Goal: Task Accomplishment & Management: Use online tool/utility

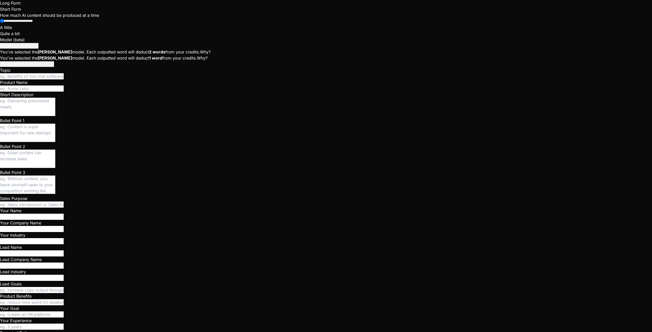
scroll to position [24, 0]
type textarea "x"
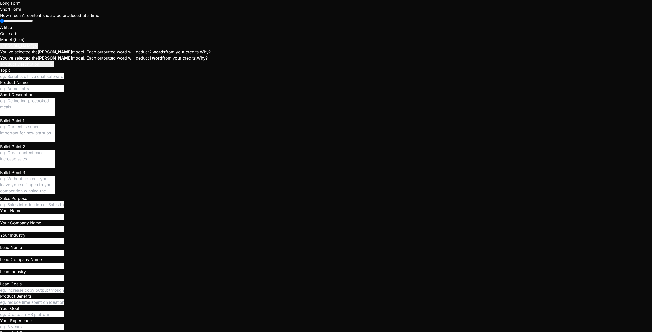
scroll to position [0, 0]
drag, startPoint x: 348, startPoint y: 81, endPoint x: 363, endPoint y: 78, distance: 15.0
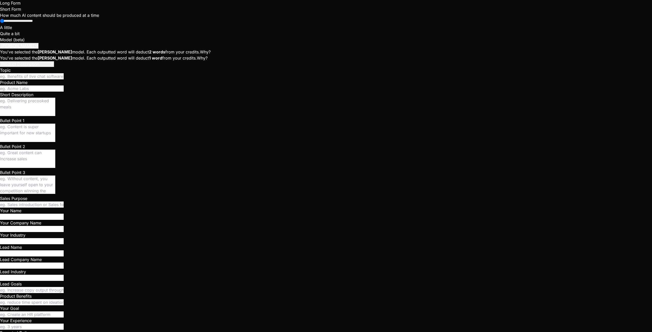
type textarea "VITE_AGORA_RTC_APP_ID=bb224445a1c669be099aed9cadfdf453750d7f037bc51dfc2314f1c9d…"
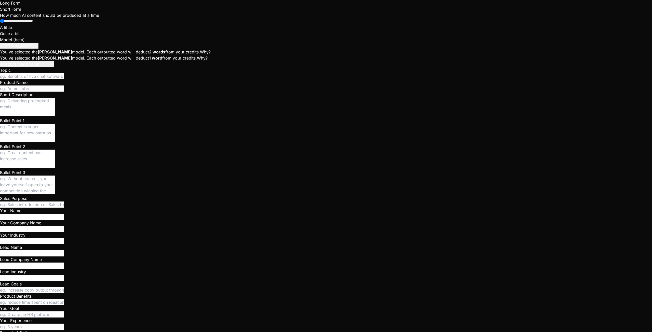
type textarea "x"
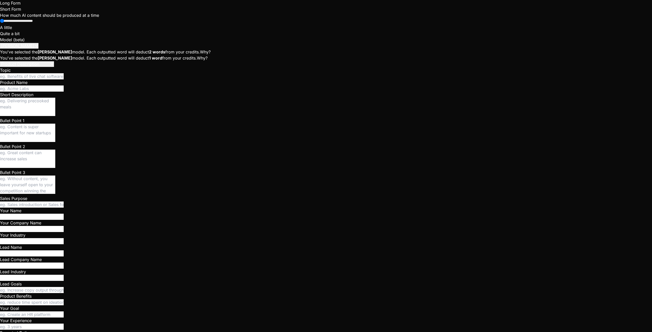
type textarea "/// <reference lib="deno.unstable" /> import { serve } from "https://deno.land/…"
drag, startPoint x: 438, startPoint y: 64, endPoint x: 462, endPoint y: 64, distance: 24.7
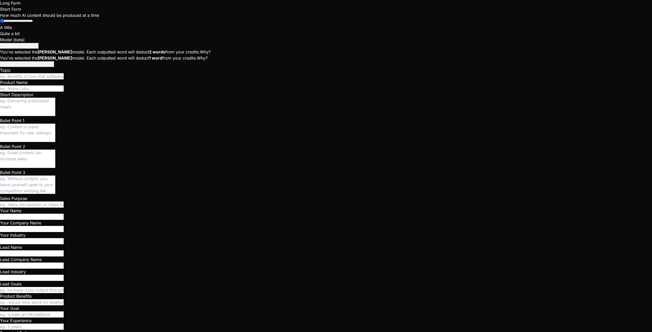
type textarea "VITE_AGORA_RTC_APP_ID=bb224445a1c669be099aed9cadfdf453750d7f037bc51dfc2314f1c9d…"
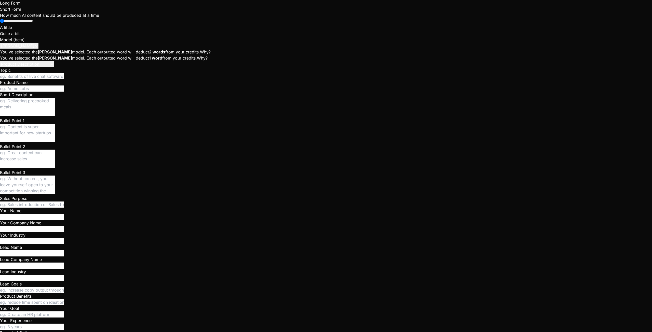
type textarea "VITE_SUPABASE_URL=https://gvemkkoojqojauxetgwn.supabase.co VITE_SUPABASE_ANON_K…"
drag, startPoint x: 478, startPoint y: 91, endPoint x: 295, endPoint y: 21, distance: 196.4
type textarea "M"
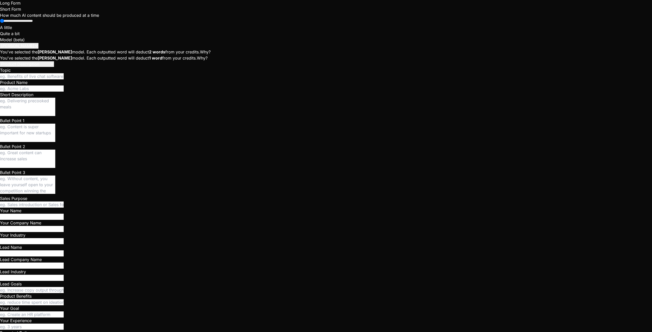
type textarea "x"
type textarea "My"
type textarea "x"
type textarea "My"
type textarea "x"
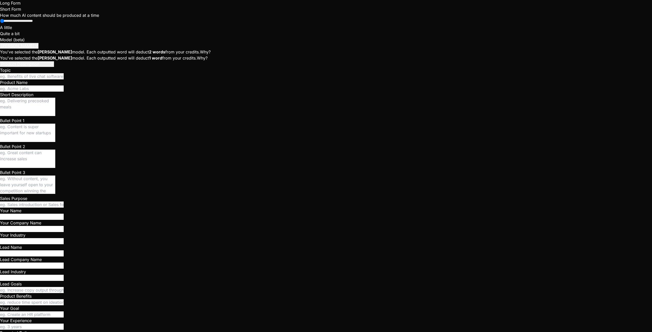
type textarea "My"
type textarea "x"
type textarea "M"
type textarea "x"
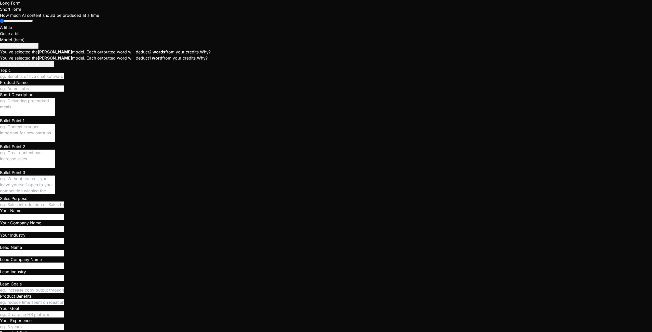
drag, startPoint x: 440, startPoint y: 64, endPoint x: 486, endPoint y: 64, distance: 46.6
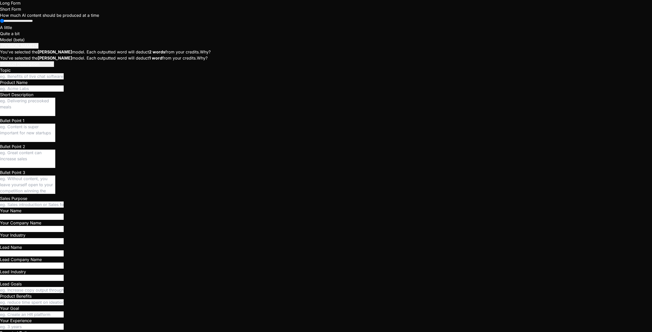
scroll to position [16, 0]
drag, startPoint x: 431, startPoint y: 91, endPoint x: 471, endPoint y: 89, distance: 39.6
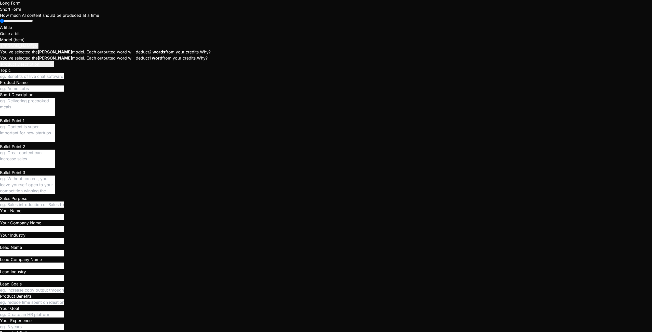
scroll to position [15, 0]
drag, startPoint x: 437, startPoint y: 64, endPoint x: 456, endPoint y: 64, distance: 19.1
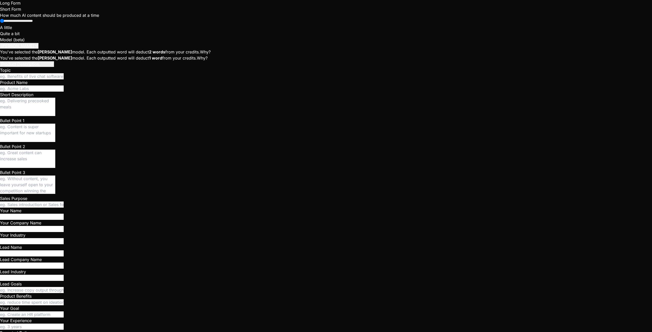
drag, startPoint x: 470, startPoint y: 63, endPoint x: 438, endPoint y: 64, distance: 32.4
drag, startPoint x: 469, startPoint y: 89, endPoint x: 432, endPoint y: 91, distance: 37.3
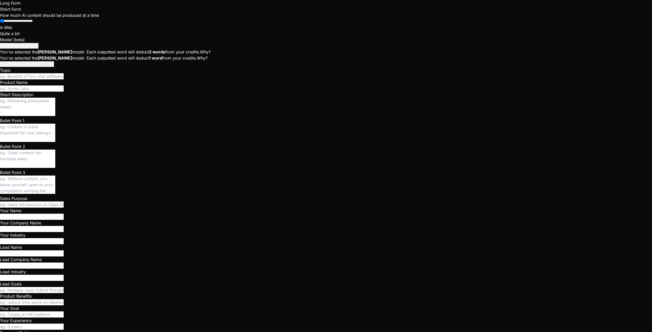
type textarea "});"
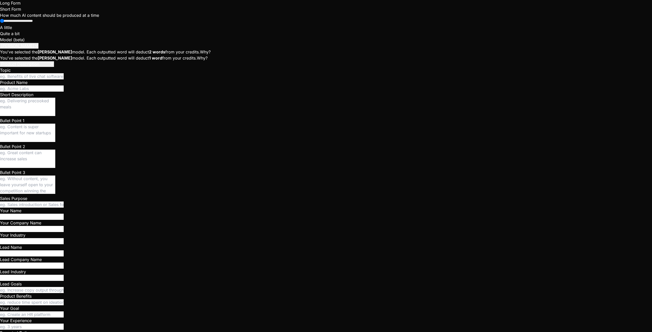
type textarea "URL=https://gvemkkoojqojauxetgwn.supabase.co VITE_SUPABASE_ANON_KEY=eyJhbGciOiJ…"
drag, startPoint x: 438, startPoint y: 64, endPoint x: 474, endPoint y: 63, distance: 36.4
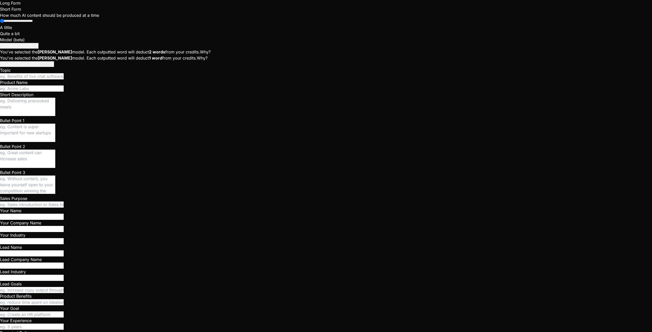
type textarea "/// <reference lib="deno.unstable" /> import { serve } from "https://deno.land/…"
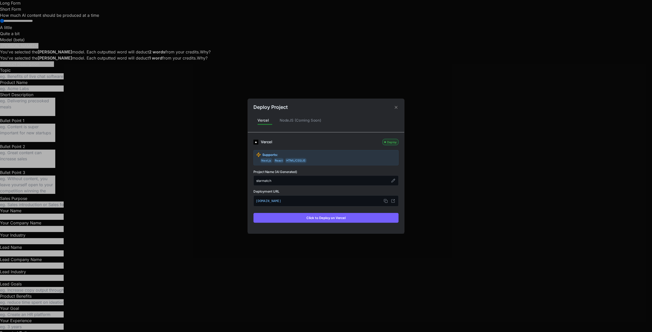
click at [330, 217] on button "Click to Deploy on Vercel" at bounding box center [325, 218] width 145 height 10
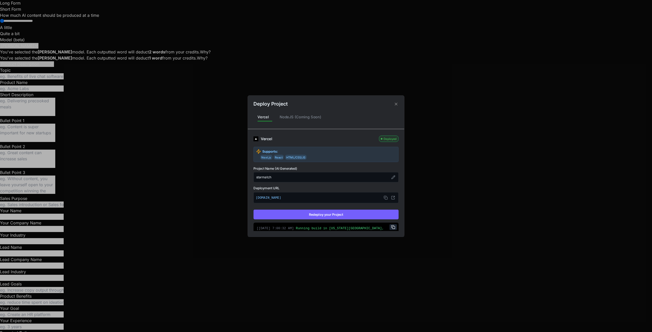
type textarea "x"
click at [398, 104] on icon at bounding box center [396, 104] width 5 height 5
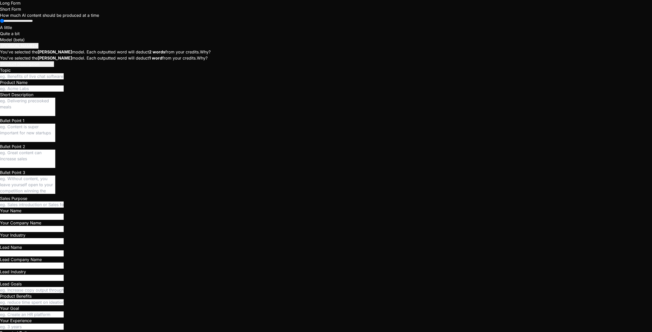
scroll to position [2526, 0]
type textarea "W"
type textarea "x"
type textarea "Wh"
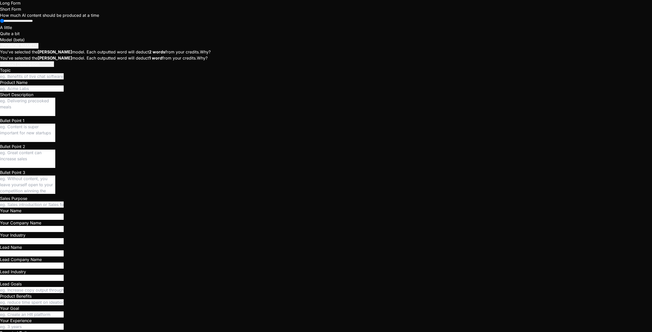
type textarea "x"
type textarea "Whe"
type textarea "x"
type textarea "When"
type textarea "x"
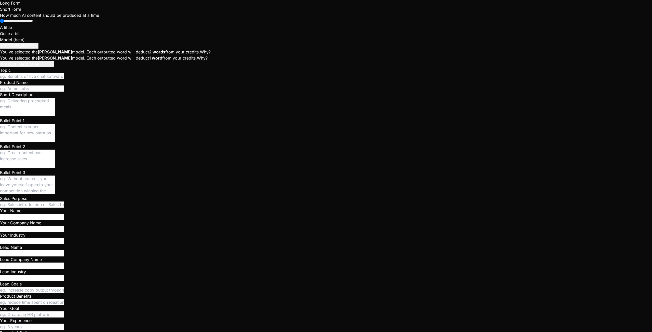
type textarea "When"
type textarea "x"
type textarea "When I"
type textarea "x"
type textarea "When I"
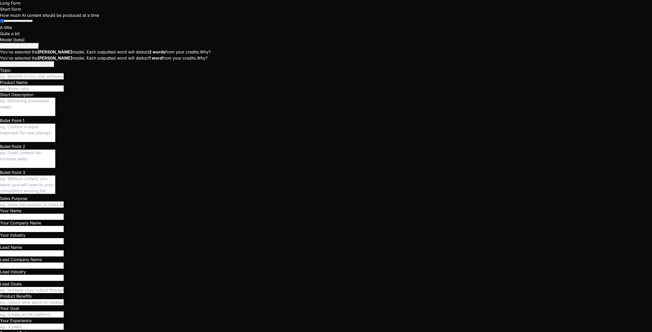
type textarea "x"
type textarea "When I c"
type textarea "x"
type textarea "When I cl"
type textarea "x"
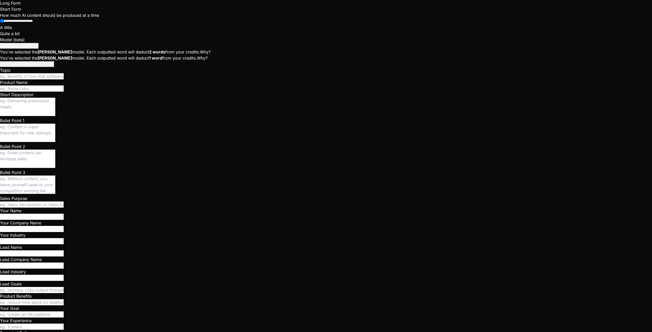
type textarea "When I cli"
type textarea "x"
type textarea "When I clic"
type textarea "x"
type textarea "When I click"
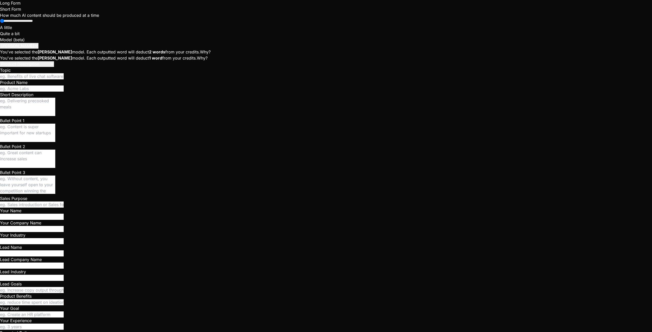
type textarea "x"
type textarea "When I click"
type textarea "x"
type textarea "When I click o"
type textarea "x"
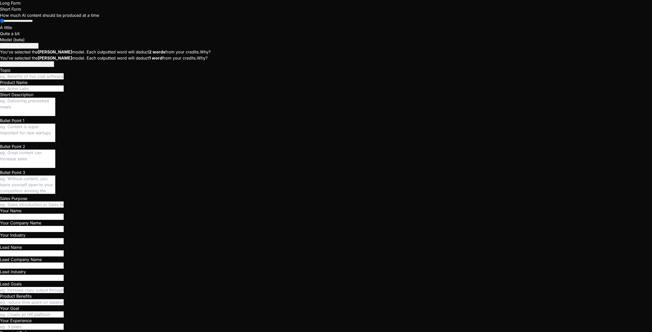
type textarea "When I click on"
type textarea "x"
type textarea "When I click on"
type textarea "x"
type textarea "When I click on c"
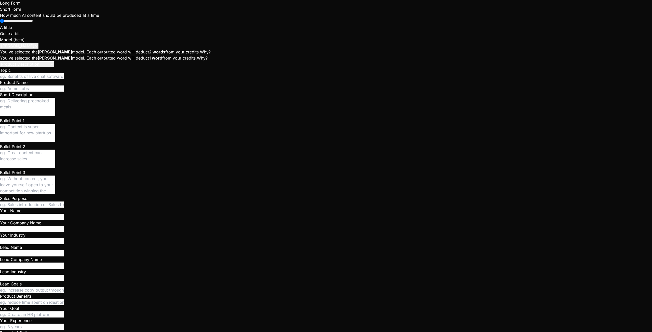
type textarea "x"
type textarea "When I click on ca"
type textarea "x"
type textarea "When I click on cal"
type textarea "x"
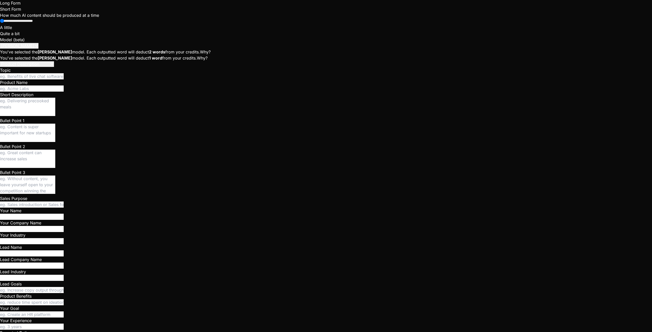
type textarea "When I click on call"
type textarea "x"
type textarea "When I click on call"
type textarea "x"
type textarea "When I click on call I"
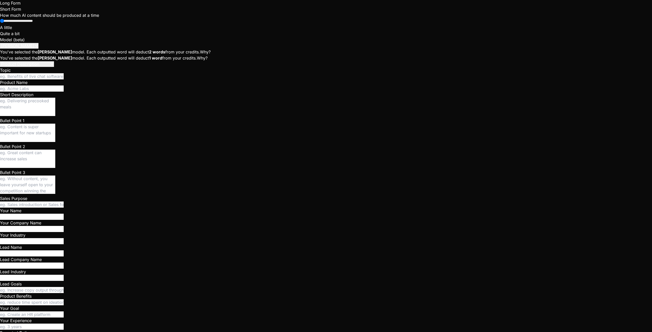
type textarea "x"
type textarea "When I click on call I"
type textarea "x"
type textarea "When I click on call I s"
type textarea "x"
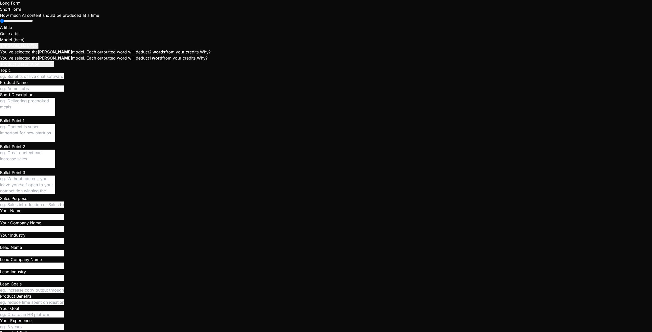
type textarea "When I click on call I se"
type textarea "x"
type textarea "When I click on call I sei"
type textarea "x"
type textarea "When I click on call I seil"
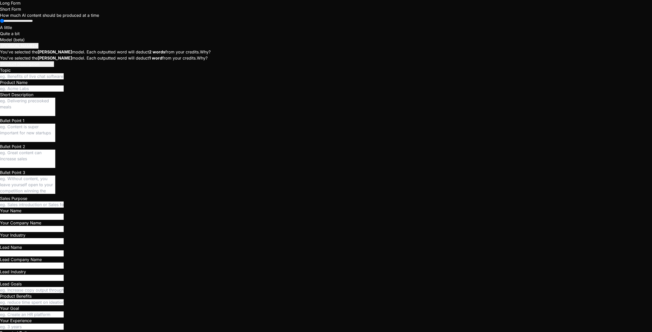
type textarea "x"
type textarea "When I click on call I sei"
type textarea "x"
type textarea "When I click on call I se"
type textarea "x"
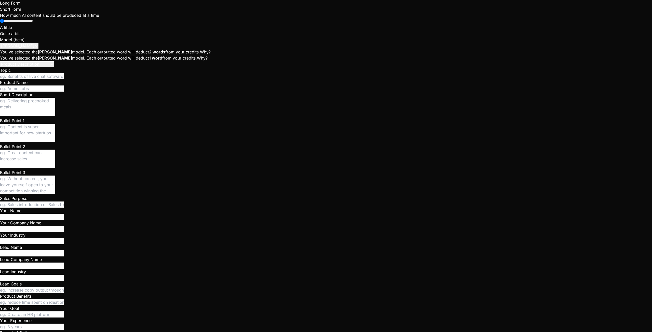
type textarea "When I click on call I s"
type textarea "x"
type textarea "When I click on call I"
type textarea "x"
type textarea "When I click on call I"
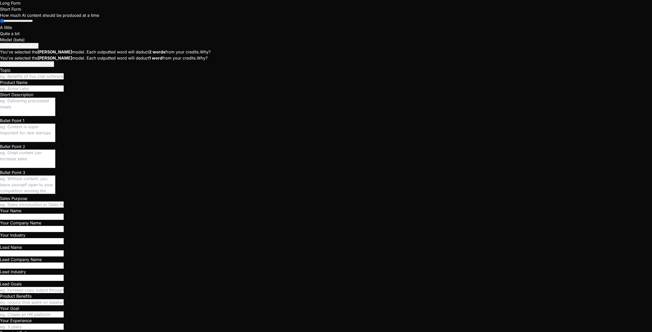
type textarea "x"
type textarea "When I click on call I"
type textarea "x"
type textarea "When I click on call I g"
type textarea "x"
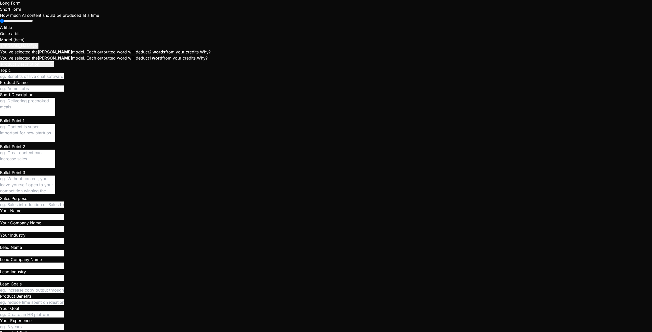
type textarea "When I click on call I ge"
type textarea "x"
type textarea "When I click on call I get"
type textarea "x"
type textarea "When I click on call I get"
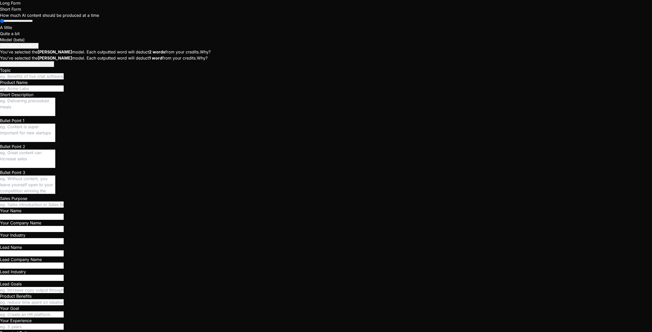
type textarea "x"
type textarea "When I click on call I get t"
type textarea "x"
type textarea "When I click on call I get th"
type textarea "x"
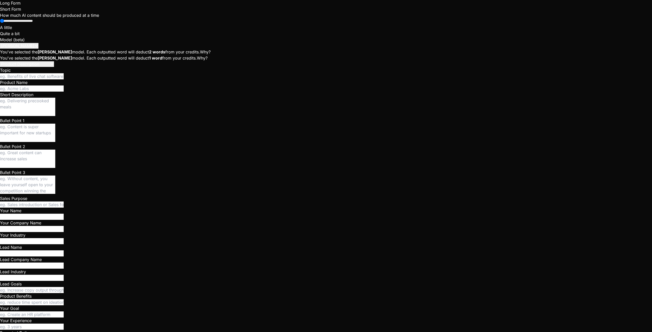
type textarea "When I click on call I get the"
type textarea "x"
type textarea "When I click on call I get the"
type textarea "x"
type textarea "When I click on call I get the o"
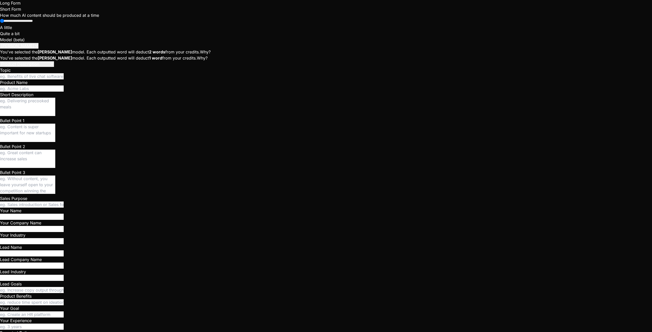
type textarea "x"
type textarea "When I click on call I get the op"
type textarea "x"
type textarea "When I click on call I get the o"
type textarea "x"
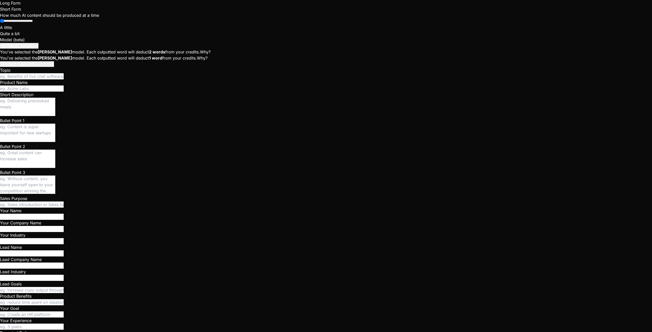
type textarea "When I click on call I get the"
type textarea "x"
type textarea "When I click on call I get the p"
type textarea "x"
type textarea "When I click on call I get the po"
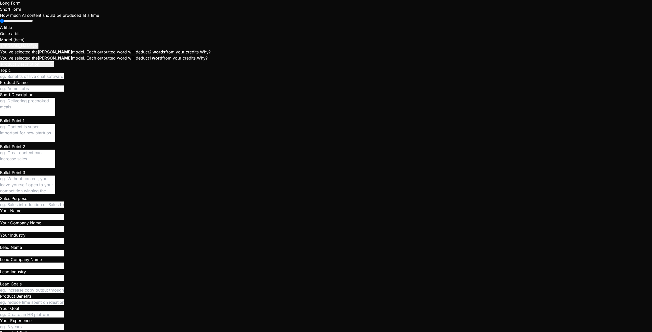
type textarea "x"
type textarea "When I click on call I get the pop"
type textarea "x"
type textarea "When I click on call I get the popu"
type textarea "x"
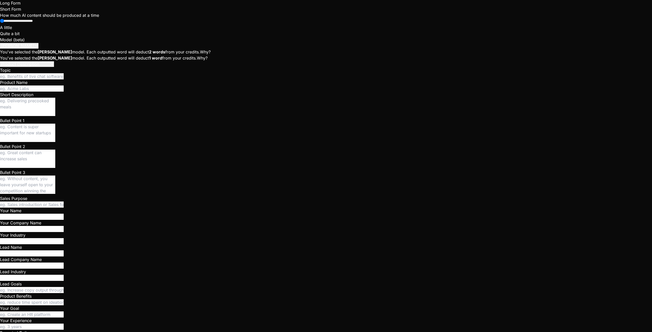
type textarea "When I click on call I get the popup"
type textarea "x"
type textarea "When I click on call I get the popup"
type textarea "x"
type textarea "When I click on call I get the popup e"
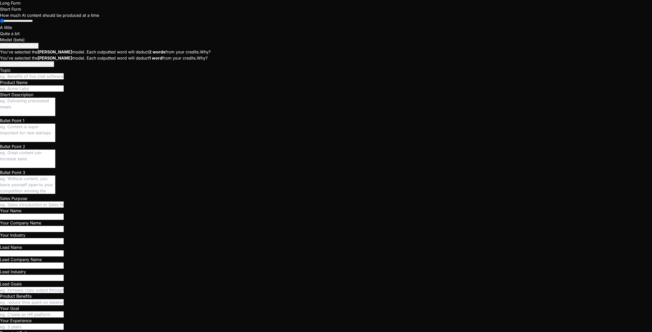
type textarea "x"
type textarea "When I click on call I get the popup er"
type textarea "x"
type textarea "When I click on call I get the popup err"
type textarea "x"
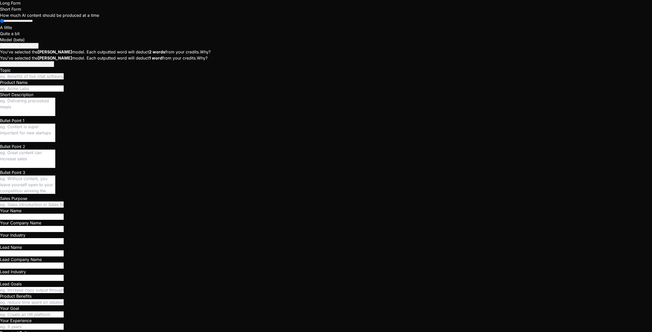
type textarea "When I click on call I get the popup erro"
type textarea "x"
type textarea "When I click on call I get the popup error"
type textarea "x"
type textarea "When I click on call I get the popup error"
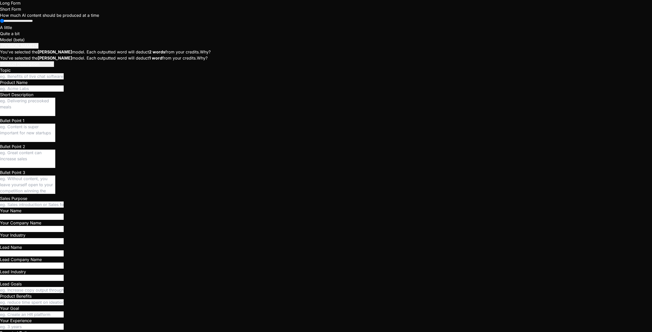
type textarea "x"
type textarea "When I click on call I get the popup error :"
type textarea "x"
type textarea "When I click on call I get the popup error :"
type textarea "x"
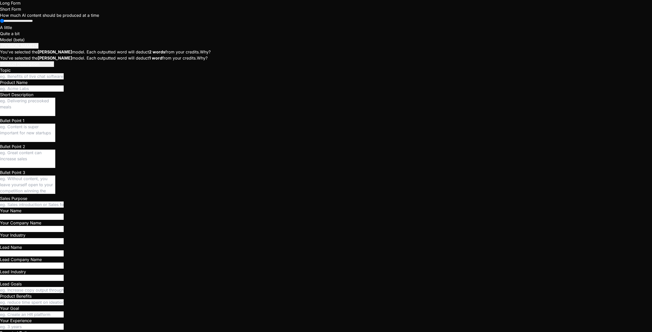
type textarea "When I click on call I get the popup error : F"
type textarea "x"
type textarea "When I click on call I get the popup error : Fa"
type textarea "x"
type textarea "When I click on call I get the popup error : Fai"
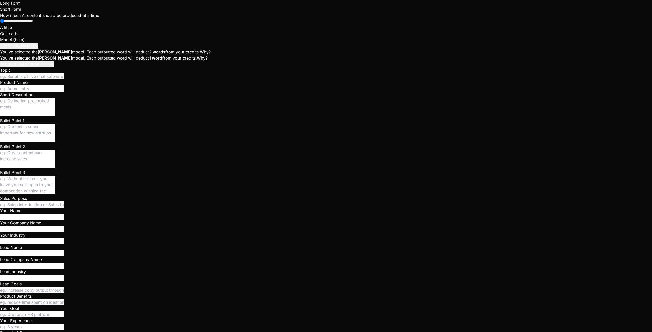
type textarea "x"
type textarea "When I click on call I get the popup error : Fail"
type textarea "x"
type textarea "When I click on call I get the popup error : Faile"
type textarea "x"
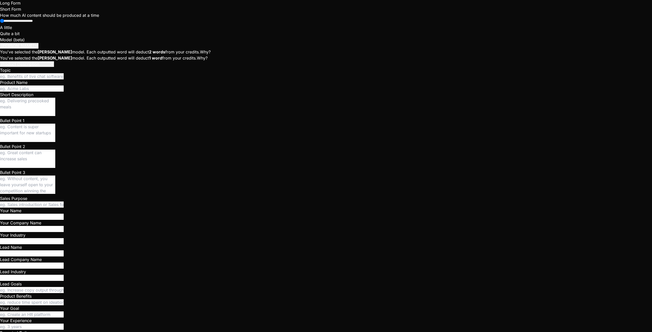
type textarea "When I click on call I get the popup error : Failed"
type textarea "x"
type textarea "When I click on call I get the popup error : Failed"
type textarea "x"
type textarea "When I click on call I get the popup error : Failed t"
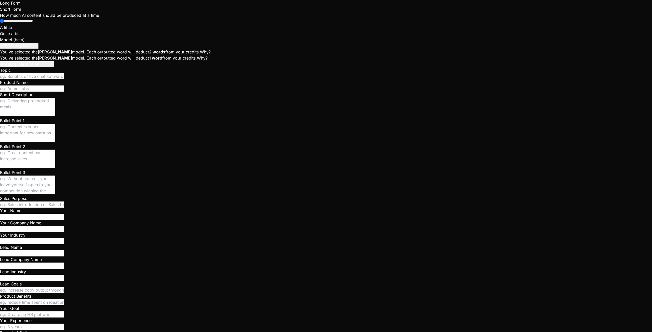
type textarea "x"
type textarea "When I click on call I get the popup error : Failed to"
type textarea "x"
type textarea "When I click on call I get the popup error : Failed to"
type textarea "x"
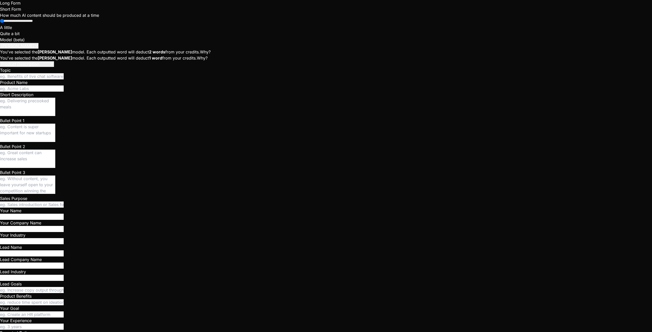
type textarea "When I click on call I get the popup error : Failed to o"
type textarea "x"
type textarea "When I click on call I get the popup error : Failed to ob"
type textarea "x"
type textarea "When I click on call I get the popup error : Failed to obt"
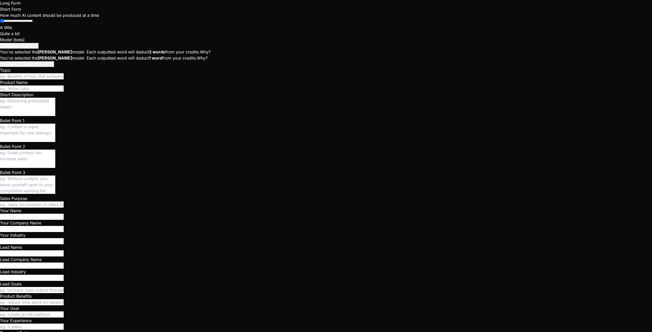
type textarea "x"
type textarea "When I click on call I get the popup error : Failed to obte"
type textarea "x"
type textarea "When I click on call I get the popup error : Failed to obtea"
type textarea "x"
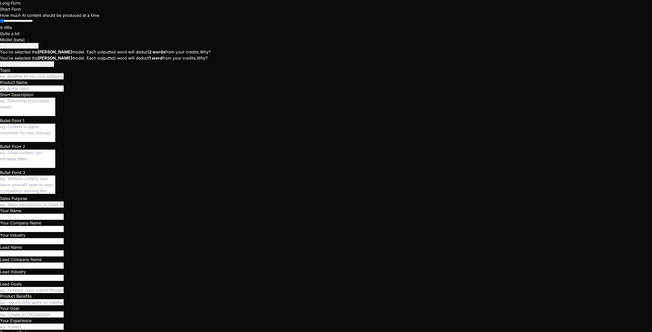
type textarea "When I click on call I get the popup error : Failed to obteai"
type textarea "x"
type textarea "When I click on call I get the popup error : Failed to obteain"
type textarea "x"
type textarea "When I click on call I get the popup error : Failed to obteain"
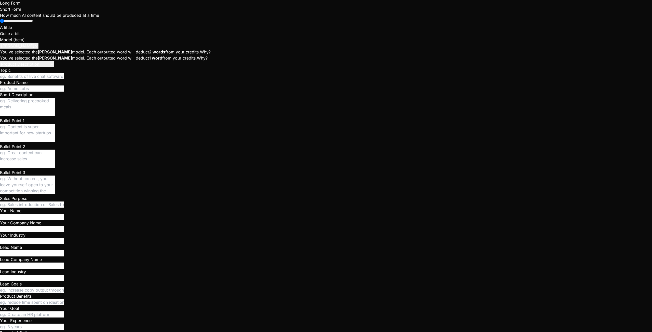
type textarea "x"
type textarea "When I click on call I get the popup error : Failed to obteain R"
type textarea "x"
type textarea "When I click on call I get the popup error : Failed to obteain"
type textarea "x"
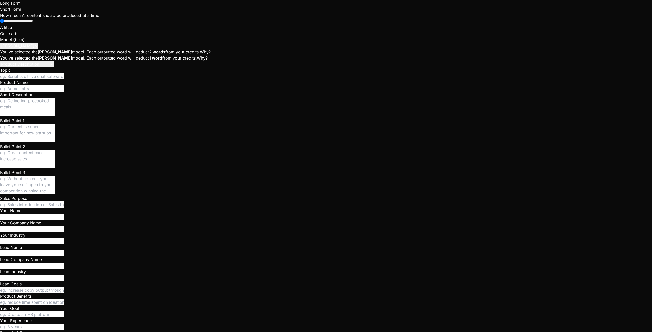
type textarea "When I click on call I get the popup error : Failed to obteain"
type textarea "x"
type textarea "When I click on call I get the popup error : Failed to obteai"
type textarea "x"
type textarea "When I click on call I get the popup error : Failed to obtea"
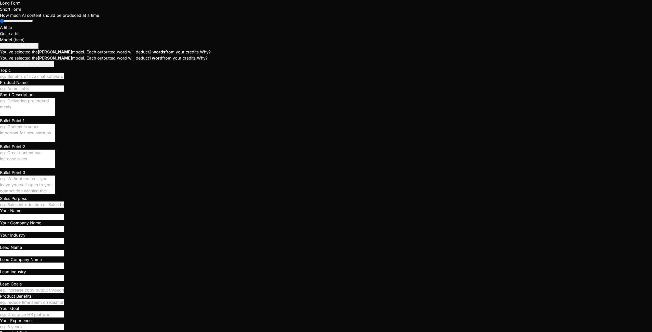
type textarea "x"
type textarea "When I click on call I get the popup error : Failed to obte"
type textarea "x"
type textarea "When I click on call I get the popup error : Failed to obt"
type textarea "x"
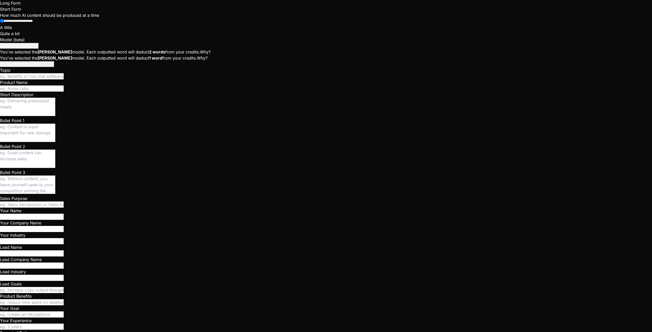
type textarea "When I click on call I get the popup error : Failed to obta"
type textarea "x"
type textarea "When I click on call I get the popup error : Failed to obtai"
type textarea "x"
type textarea "When I click on call I get the popup error : Failed to obtain"
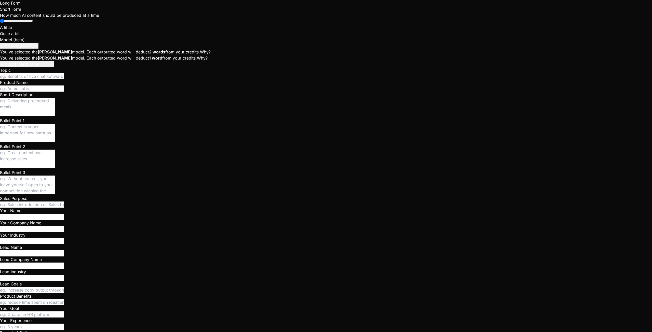
type textarea "x"
type textarea "When I click on call I get the popup error : Failed to obtain"
type textarea "x"
type textarea "When I click on call I get the popup error : Failed to obtain R"
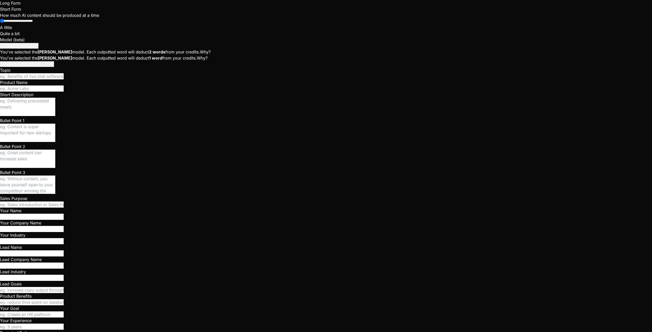
paste textarea "Edge Functions Deploy edge functions to handle complex business logic Docs Exam…"
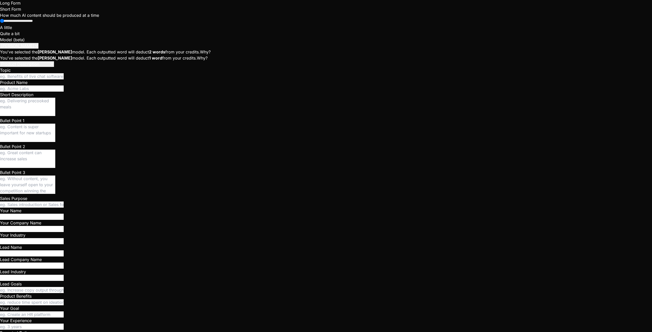
scroll to position [5, 0]
paste textarea "VITE_SUPABASE_URL=https://gvemkkoojqojauxetgwn.supabase.co VITE_SUPABASE_ANON_K…"
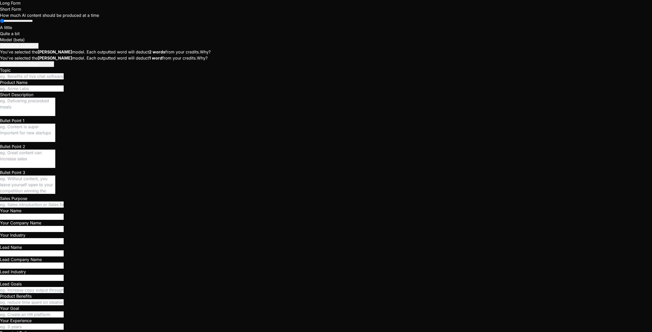
scroll to position [3097, 0]
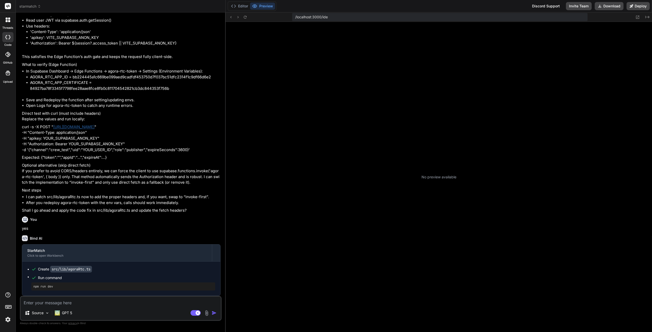
scroll to position [24, 0]
type textarea "x"
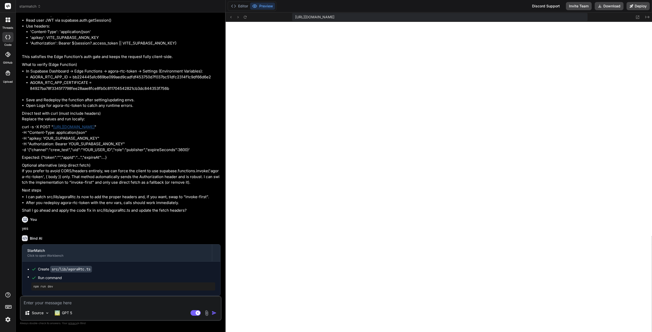
scroll to position [102, 0]
drag, startPoint x: 72, startPoint y: 181, endPoint x: 86, endPoint y: 182, distance: 13.5
click at [86, 80] on li "AGORA_RTC_APP_ID = bb224445a1c669be099aed9cadfdf453750d7f037bc51dfc2314f1c9df66…" at bounding box center [125, 77] width 191 height 6
drag, startPoint x: 71, startPoint y: 182, endPoint x: 74, endPoint y: 182, distance: 3.4
click at [74, 80] on li "AGORA_RTC_APP_ID = bb224445a1c669be099aed9cadfdf453750d7f037bc51dfc2314f1c9df66…" at bounding box center [125, 77] width 191 height 6
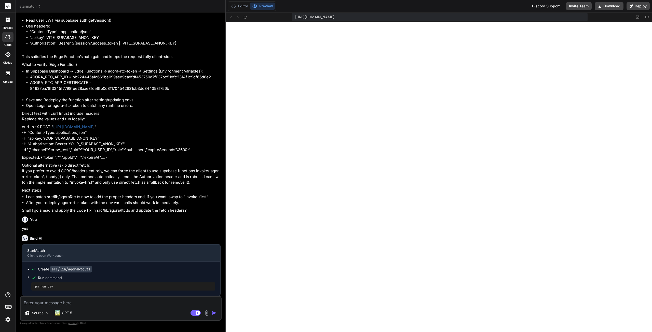
click at [82, 80] on li "AGORA_RTC_APP_ID = bb224445a1c669be099aed9cadfdf453750d7f037bc51dfc2314f1c9df66…" at bounding box center [125, 77] width 191 height 6
drag, startPoint x: 72, startPoint y: 180, endPoint x: 212, endPoint y: 180, distance: 139.9
click at [212, 80] on li "AGORA_RTC_APP_ID = bb224445a1c669be099aed9cadfdf453750d7f037bc51dfc2314f1c9df66…" at bounding box center [125, 77] width 191 height 6
copy li "bb224445a1c669be099aed9cadfdf453750d7f037bc51dfc2314f1c9df66d6e2"
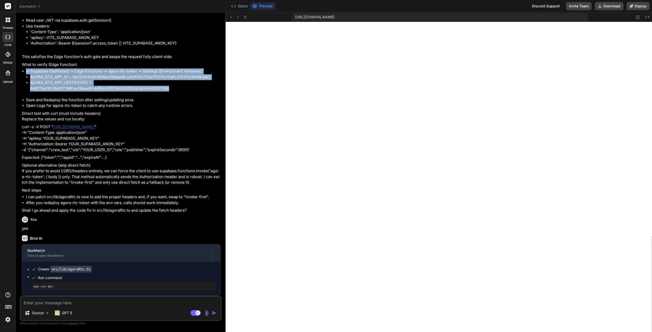
drag, startPoint x: 26, startPoint y: 175, endPoint x: 173, endPoint y: 192, distance: 148.5
click at [173, 97] on li "In Supabase Dashboard → Edge Functions → agora-rtc-token → Settings (Environmen…" at bounding box center [123, 83] width 195 height 29
copy li "In Supabase Dashboard → Edge Functions → agora-rtc-token → Settings (Environmen…"
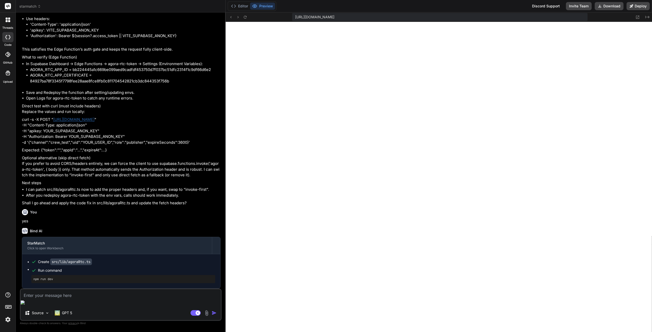
click at [87, 299] on textarea at bounding box center [121, 294] width 200 height 9
paste textarea "In Supabase Dashboard → Edge Functions → agora-rtc-token → Settings (Environmen…"
type textarea "In Supabase Dashboard → Edge Functions → agora-rtc-token → Settings (Environmen…"
type textarea "x"
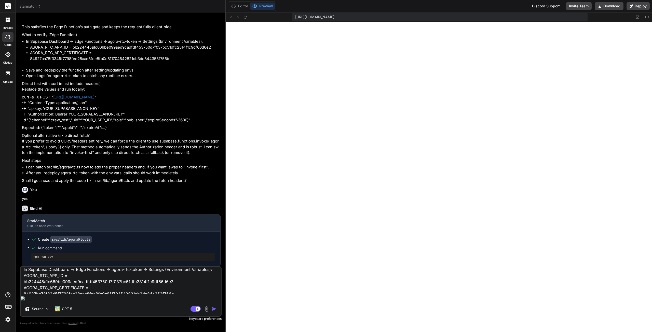
scroll to position [6, 0]
type textarea "In Supabase Dashboard → Edge Functions → agora-rtc-token → Settings (Environmen…"
type textarea "x"
type textarea "In Supabase Dashboard → Edge Functions → agora-rtc-token → Settings (Environmen…"
type textarea "x"
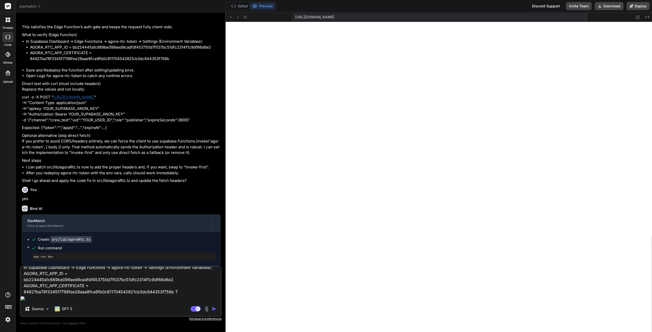
type textarea "In Supabase Dashboard → Edge Functions → agora-rtc-token → Settings (Environmen…"
type textarea "x"
type textarea "In Supabase Dashboard → Edge Functions → agora-rtc-token → Settings (Environmen…"
type textarea "x"
type textarea "In Supabase Dashboard → Edge Functions → agora-rtc-token → Settings (Environmen…"
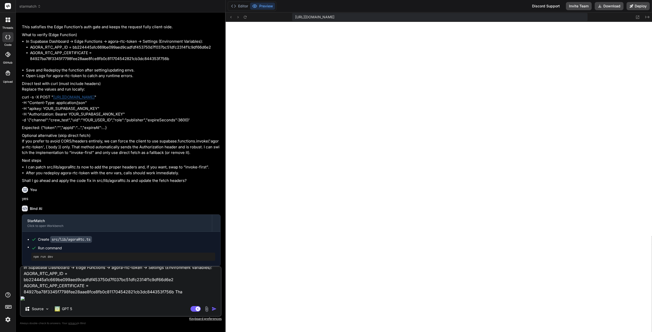
type textarea "x"
type textarea "In Supabase Dashboard → Edge Functions → agora-rtc-token → Settings (Environmen…"
type textarea "x"
type textarea "In Supabase Dashboard → Edge Functions → agora-rtc-token → Settings (Environmen…"
type textarea "x"
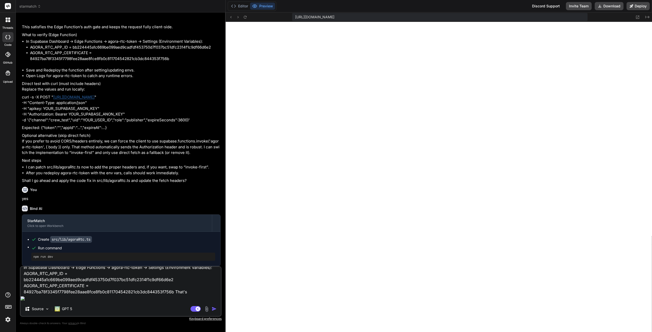
type textarea "In Supabase Dashboard → Edge Functions → agora-rtc-token → Settings (Environmen…"
type textarea "x"
type textarea "In Supabase Dashboard → Edge Functions → agora-rtc-token → Settings (Environmen…"
type textarea "x"
type textarea "In Supabase Dashboard → Edge Functions → agora-rtc-token → Settings (Environmen…"
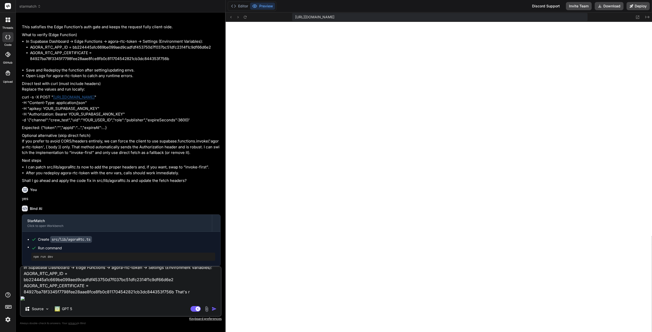
type textarea "x"
type textarea "In Supabase Dashboard → Edge Functions → agora-rtc-token → Settings (Environmen…"
type textarea "x"
type textarea "In Supabase Dashboard → Edge Functions → agora-rtc-token → Settings (Environmen…"
type textarea "x"
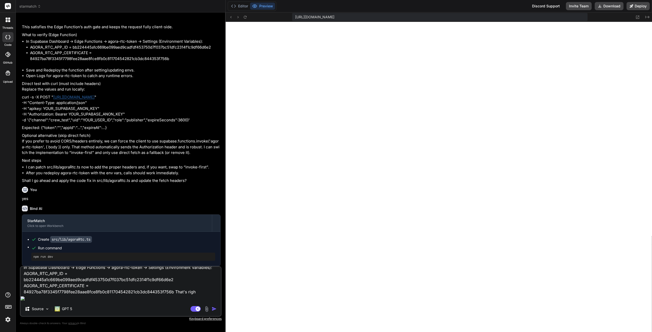
type textarea "In Supabase Dashboard → Edge Functions → agora-rtc-token → Settings (Environmen…"
type textarea "x"
type textarea "In Supabase Dashboard → Edge Functions → agora-rtc-token → Settings (Environmen…"
type textarea "x"
type textarea "In Supabase Dashboard → Edge Functions → agora-rtc-token → Settings (Environmen…"
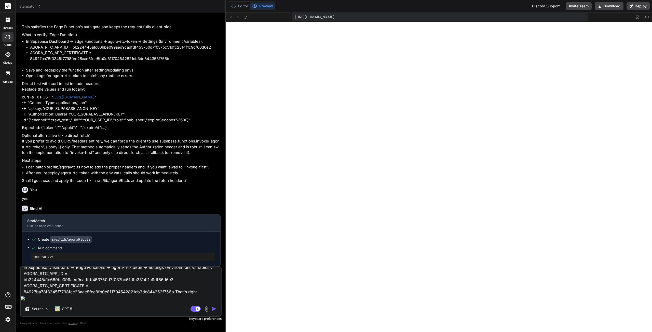
type textarea "x"
type textarea "In Supabase Dashboard → Edge Functions → agora-rtc-token → Settings (Environmen…"
type textarea "x"
type textarea "In Supabase Dashboard → Edge Functions → agora-rtc-token → Settings (Environmen…"
type textarea "x"
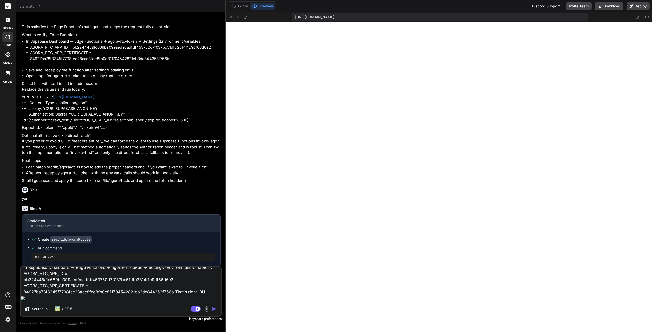
type textarea "In Supabase Dashboard → Edge Functions → agora-rtc-token → Settings (Environmen…"
type textarea "x"
type textarea "In Supabase Dashboard → Edge Functions → agora-rtc-token → Settings (Environmen…"
type textarea "x"
type textarea "In Supabase Dashboard → Edge Functions → agora-rtc-token → Settings (Environmen…"
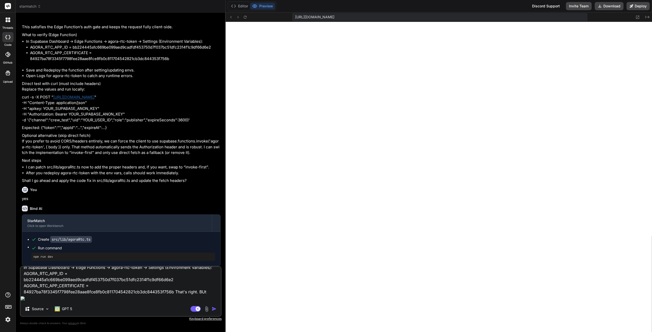
type textarea "x"
type textarea "In Supabase Dashboard → Edge Functions → agora-rtc-token → Settings (Environmen…"
type textarea "x"
type textarea "In Supabase Dashboard → Edge Functions → agora-rtc-token → Settings (Environmen…"
type textarea "x"
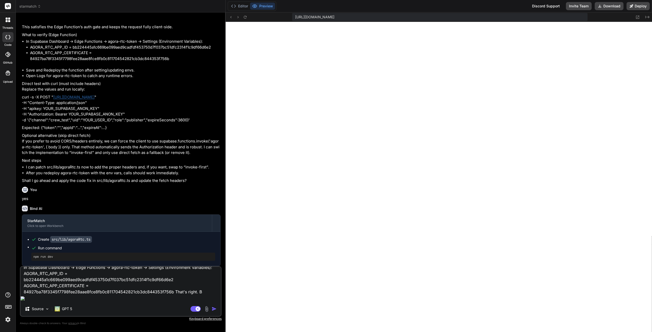
type textarea "In Supabase Dashboard → Edge Functions → agora-rtc-token → Settings (Environmen…"
type textarea "x"
type textarea "In Supabase Dashboard → Edge Functions → agora-rtc-token → Settings (Environmen…"
type textarea "x"
type textarea "In Supabase Dashboard → Edge Functions → agora-rtc-token → Settings (Environmen…"
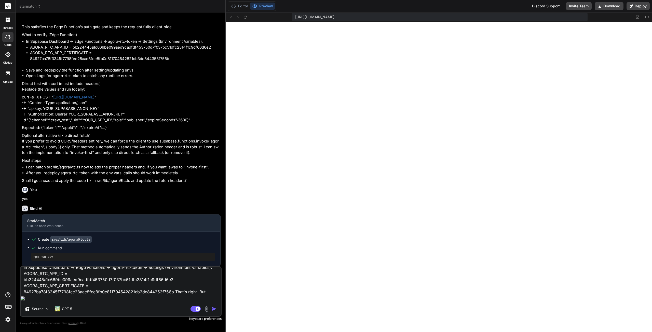
type textarea "x"
click at [204, 295] on textarea "In Supabase Dashboard → Edge Functions → agora-rtc-token → Settings (Environmen…" at bounding box center [121, 281] width 200 height 28
type textarea "In Supabase Dashboard → Edge Functions → agora-rtc-token → Settings (Environmen…"
type textarea "x"
type textarea "In Supabase Dashboard → Edge Functions → agora-rtc-token → Settings (Environmen…"
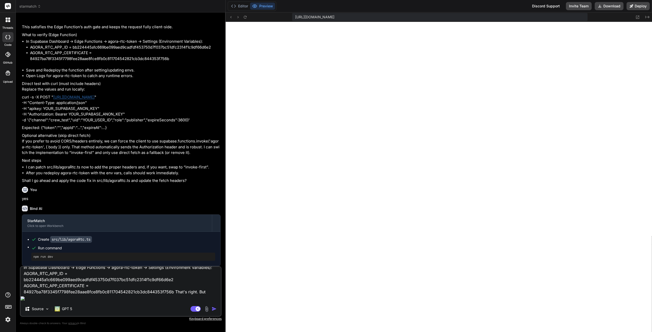
type textarea "x"
type textarea "In Supabase Dashboard → Edge Functions → agora-rtc-token → Settings (Environmen…"
type textarea "x"
type textarea "In Supabase Dashboard → Edge Functions → agora-rtc-token → Settings (Environmen…"
type textarea "x"
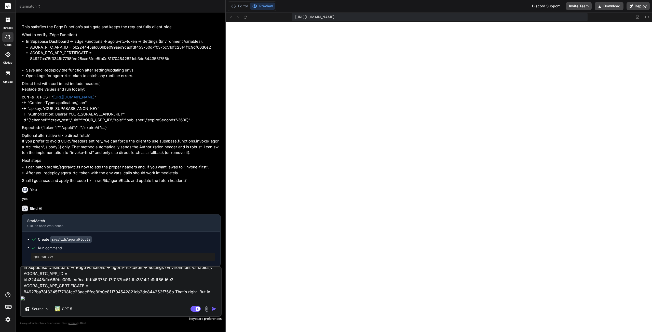
type textarea "In Supabase Dashboard → Edge Functions → agora-rtc-token → Settings (Environmen…"
type textarea "x"
type textarea "In Supabase Dashboard → Edge Functions → agora-rtc-token → Settings (Environmen…"
type textarea "x"
type textarea "In Supabase Dashboard → Edge Functions → agora-rtc-token → Settings (Environmen…"
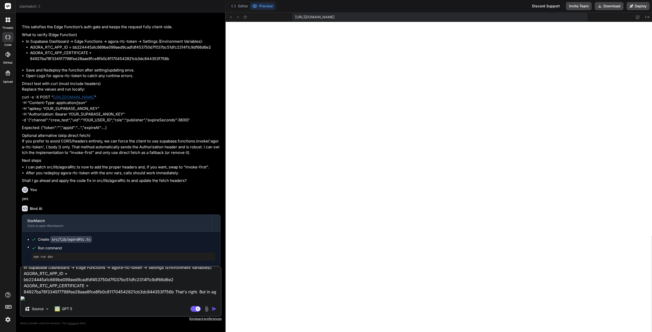
type textarea "x"
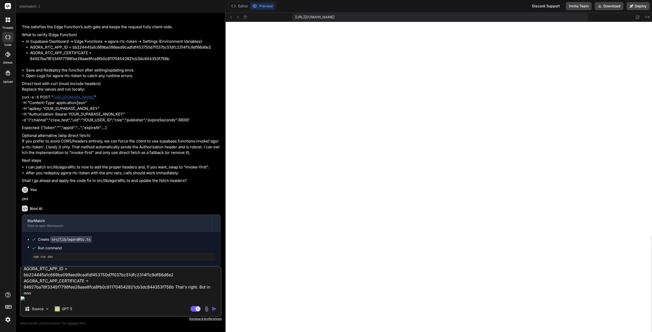
type textarea "In Supabase Dashboard → Edge Functions → agora-rtc-token → Settings (Environmen…"
type textarea "x"
type textarea "In Supabase Dashboard → Edge Functions → agora-rtc-token → Settings (Environmen…"
type textarea "x"
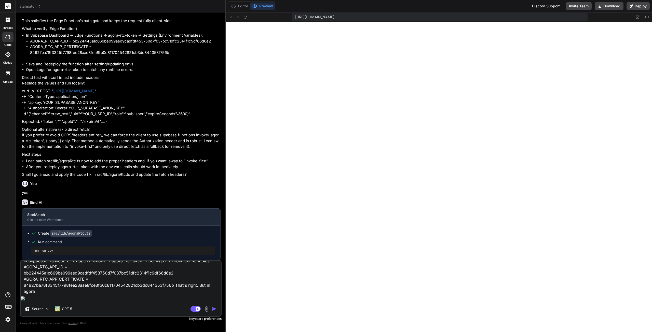
type textarea "In Supabase Dashboard → Edge Functions → agora-rtc-token → Settings (Environmen…"
type textarea "x"
type textarea "In Supabase Dashboard → Edge Functions → agora-rtc-token → Settings (Environmen…"
type textarea "x"
type textarea "In Supabase Dashboard → Edge Functions → agora-rtc-token → Settings (Environmen…"
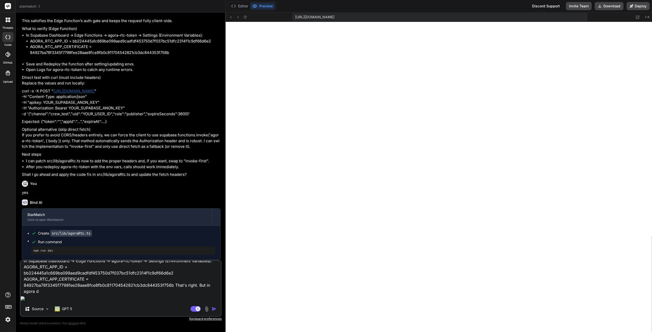
type textarea "x"
type textarea "In Supabase Dashboard → Edge Functions → agora-rtc-token → Settings (Environmen…"
type textarea "x"
type textarea "In Supabase Dashboard → Edge Functions → agora-rtc-token → Settings (Environmen…"
type textarea "x"
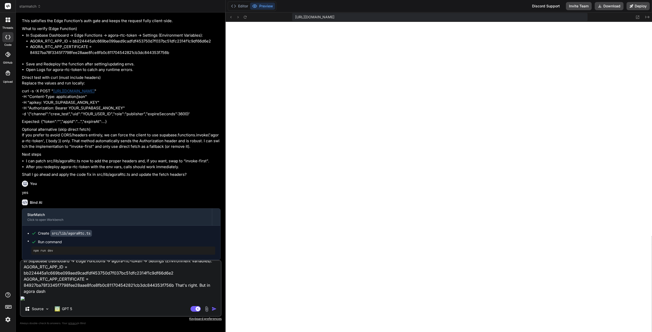
type textarea "In Supabase Dashboard → Edge Functions → agora-rtc-token → Settings (Environmen…"
type textarea "x"
type textarea "In Supabase Dashboard → Edge Functions → agora-rtc-token → Settings (Environmen…"
type textarea "x"
type textarea "In Supabase Dashboard → Edge Functions → agora-rtc-token → Settings (Environmen…"
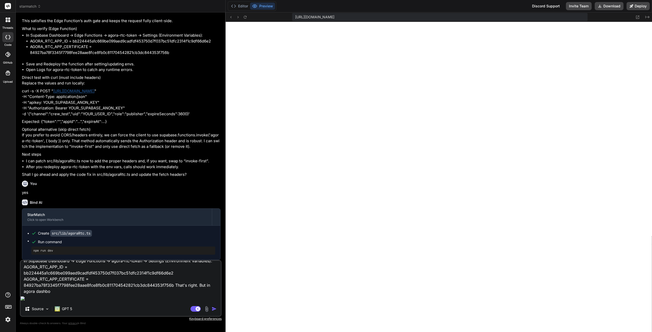
type textarea "x"
type textarea "In Supabase Dashboard → Edge Functions → agora-rtc-token → Settings (Environmen…"
type textarea "x"
type textarea "In Supabase Dashboard → Edge Functions → agora-rtc-token → Settings (Environmen…"
type textarea "x"
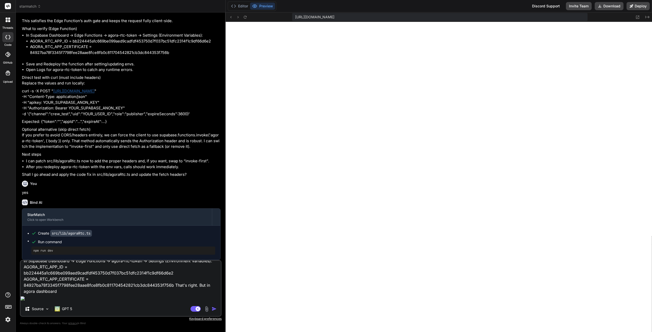
type textarea "In Supabase Dashboard → Edge Functions → agora-rtc-token → Settings (Environmen…"
type textarea "x"
type textarea "In Supabase Dashboard → Edge Functions → agora-rtc-token → Settings (Environmen…"
type textarea "x"
type textarea "In Supabase Dashboard → Edge Functions → agora-rtc-token → Settings (Environmen…"
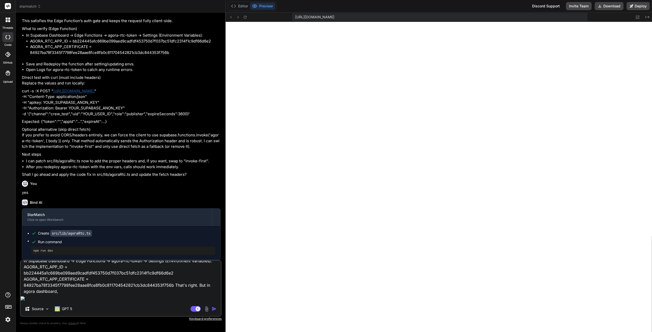
type textarea "x"
type textarea "In Supabase Dashboard → Edge Functions → agora-rtc-token → Settings (Environmen…"
type textarea "x"
type textarea "In Supabase Dashboard → Edge Functions → agora-rtc-token → Settings (Environmen…"
type textarea "x"
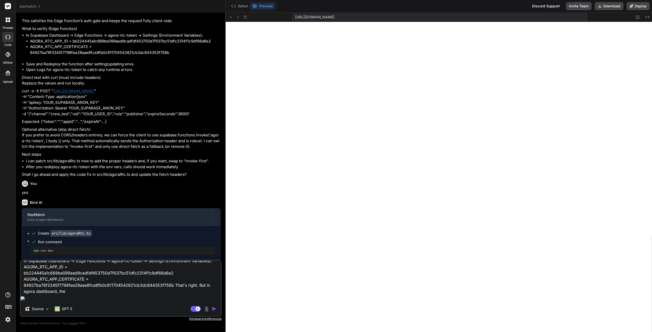
type textarea "In Supabase Dashboard → Edge Functions → agora-rtc-token → Settings (Environmen…"
type textarea "x"
type textarea "In Supabase Dashboard → Edge Functions → agora-rtc-token → Settings (Environmen…"
type textarea "x"
type textarea "In Supabase Dashboard → Edge Functions → agora-rtc-token → Settings (Environmen…"
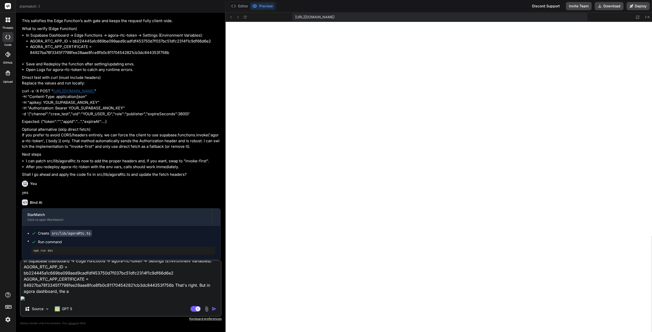
type textarea "x"
type textarea "In Supabase Dashboard → Edge Functions → agora-rtc-token → Settings (Environmen…"
type textarea "x"
type textarea "In Supabase Dashboard → Edge Functions → agora-rtc-token → Settings (Environmen…"
type textarea "x"
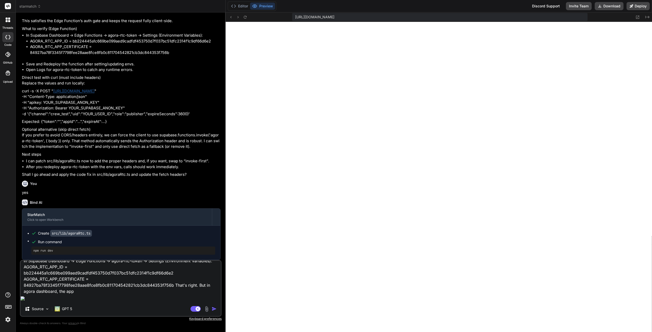
type textarea "In Supabase Dashboard → Edge Functions → agora-rtc-token → Settings (Environmen…"
type textarea "x"
type textarea "In Supabase Dashboard → Edge Functions → agora-rtc-token → Settings (Environmen…"
type textarea "x"
type textarea "In Supabase Dashboard → Edge Functions → agora-rtc-token → Settings (Environmen…"
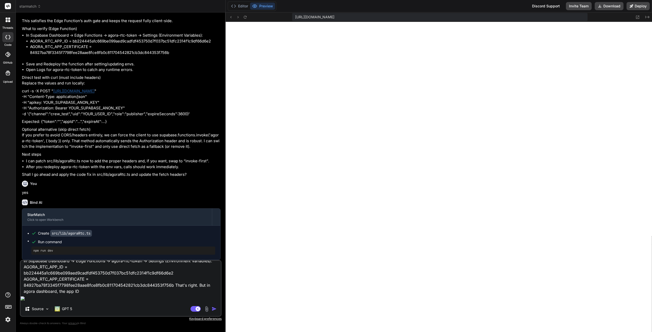
type textarea "x"
type textarea "In Supabase Dashboard → Edge Functions → agora-rtc-token → Settings (Environmen…"
type textarea "x"
type textarea "In Supabase Dashboard → Edge Functions → agora-rtc-token → Settings (Environmen…"
type textarea "x"
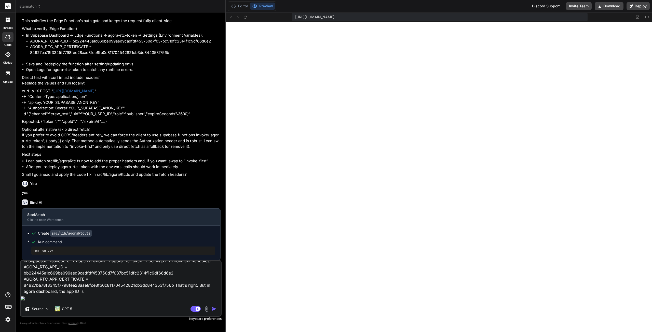
type textarea "In Supabase Dashboard → Edge Functions → agora-rtc-token → Settings (Environmen…"
type textarea "x"
paste textarea "1f6ffde2c90c4ab89a668d06e5bdd58f"
type textarea "In Supabase Dashboard → Edge Functions → agora-rtc-token → Settings (Environmen…"
type textarea "x"
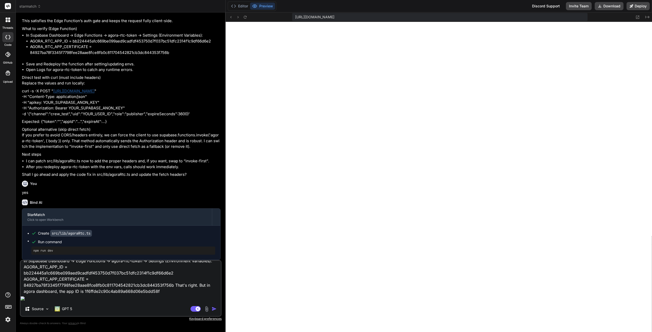
type textarea "In Supabase Dashboard → Edge Functions → agora-rtc-token → Settings (Environmen…"
type textarea "x"
type textarea "In Supabase Dashboard → Edge Functions → agora-rtc-token → Settings (Environmen…"
type textarea "x"
type textarea "In Supabase Dashboard → Edge Functions → agora-rtc-token → Settings (Environmen…"
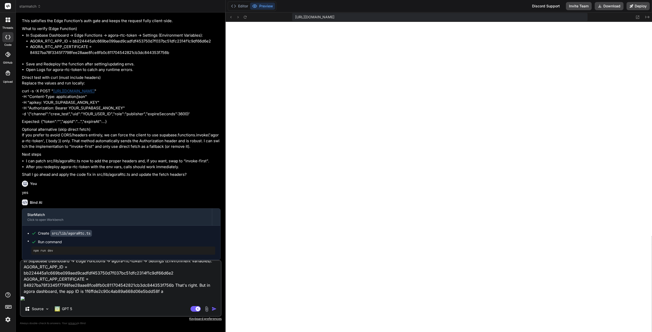
type textarea "x"
type textarea "In Supabase Dashboard → Edge Functions → agora-rtc-token → Settings (Environmen…"
type textarea "x"
type textarea "In Supabase Dashboard → Edge Functions → agora-rtc-token → Settings (Environmen…"
type textarea "x"
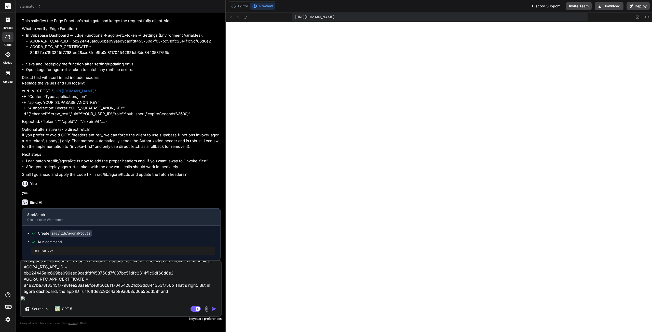
click at [169, 295] on textarea "In Supabase Dashboard → Edge Functions → agora-rtc-token → Settings (Environmen…" at bounding box center [121, 278] width 200 height 34
type textarea "In Supabase Dashboard → Edge Functions → agora-rtc-token → Settings (Environmen…"
type textarea "x"
type textarea "In Supabase Dashboard → Edge Functions → agora-rtc-token → Settings (Environmen…"
type textarea "x"
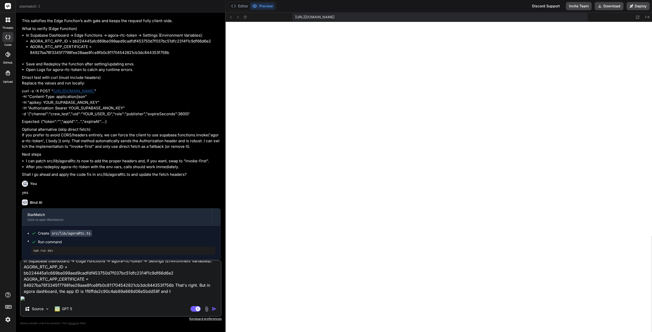
type textarea "In Supabase Dashboard → Edge Functions → agora-rtc-token → Settings (Environmen…"
type textarea "x"
type textarea "In Supabase Dashboard → Edge Functions → agora-rtc-token → Settings (Environmen…"
type textarea "x"
type textarea "In Supabase Dashboard → Edge Functions → agora-rtc-token → Settings (Environmen…"
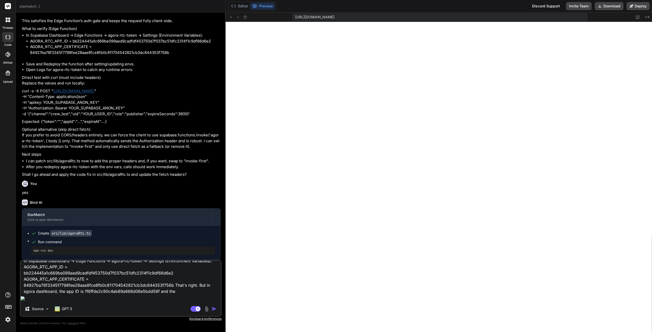
type textarea "x"
type textarea "In Supabase Dashboard → Edge Functions → agora-rtc-token → Settings (Environmen…"
type textarea "x"
type textarea "In Supabase Dashboard → Edge Functions → agora-rtc-token → Settings (Environmen…"
type textarea "x"
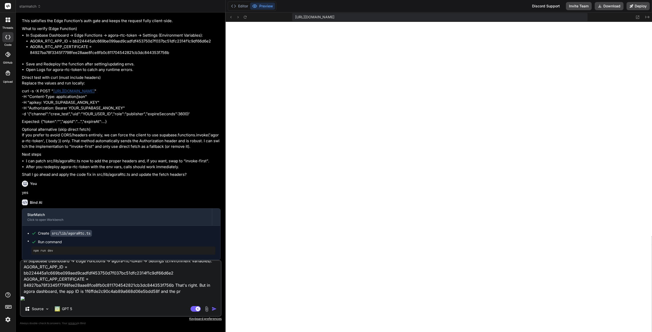
type textarea "In Supabase Dashboard → Edge Functions → agora-rtc-token → Settings (Environmen…"
type textarea "x"
type textarea "In Supabase Dashboard → Edge Functions → agora-rtc-token → Settings (Environmen…"
type textarea "x"
type textarea "In Supabase Dashboard → Edge Functions → agora-rtc-token → Settings (Environmen…"
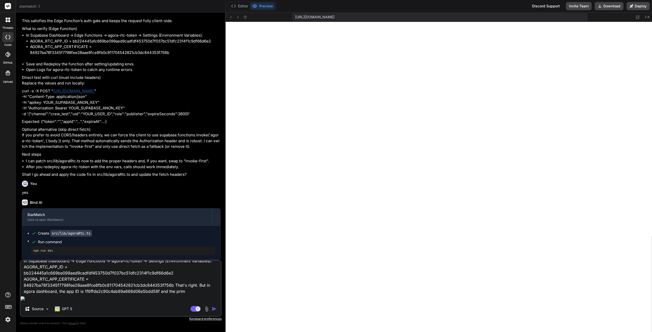
type textarea "x"
type textarea "In Supabase Dashboard → Edge Functions → agora-rtc-token → Settings (Environmen…"
type textarea "x"
type textarea "In Supabase Dashboard → Edge Functions → agora-rtc-token → Settings (Environmen…"
type textarea "x"
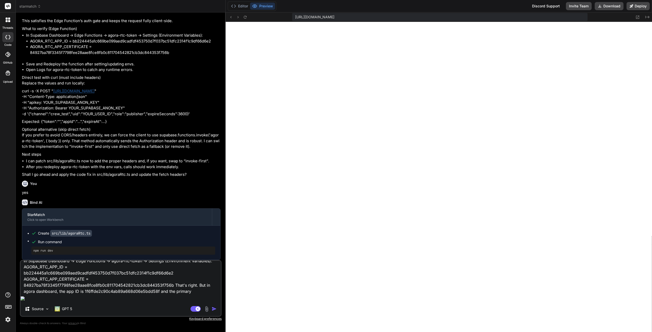
type textarea "In Supabase Dashboard → Edge Functions → agora-rtc-token → Settings (Environmen…"
type textarea "x"
type textarea "In Supabase Dashboard → Edge Functions → agora-rtc-token → Settings (Environmen…"
type textarea "x"
type textarea "In Supabase Dashboard → Edge Functions → agora-rtc-token → Settings (Environmen…"
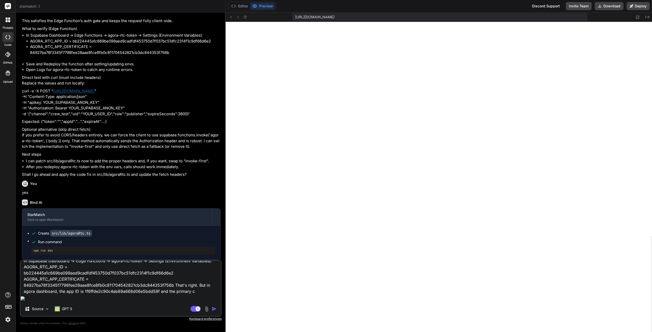
type textarea "x"
type textarea "In Supabase Dashboard → Edge Functions → agora-rtc-token → Settings (Environmen…"
type textarea "x"
type textarea "In Supabase Dashboard → Edge Functions → agora-rtc-token → Settings (Environmen…"
type textarea "x"
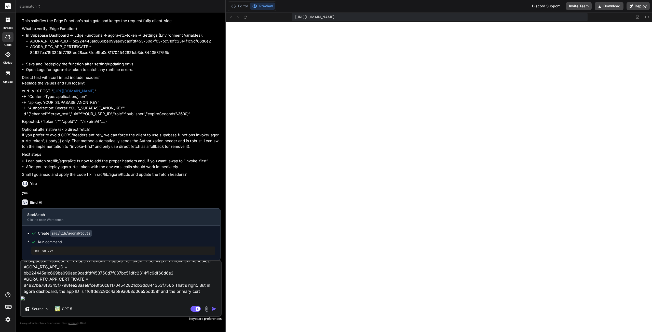
type textarea "In Supabase Dashboard → Edge Functions → agora-rtc-token → Settings (Environmen…"
type textarea "x"
type textarea "In Supabase Dashboard → Edge Functions → agora-rtc-token → Settings (Environmen…"
type textarea "x"
type textarea "In Supabase Dashboard → Edge Functions → agora-rtc-token → Settings (Environmen…"
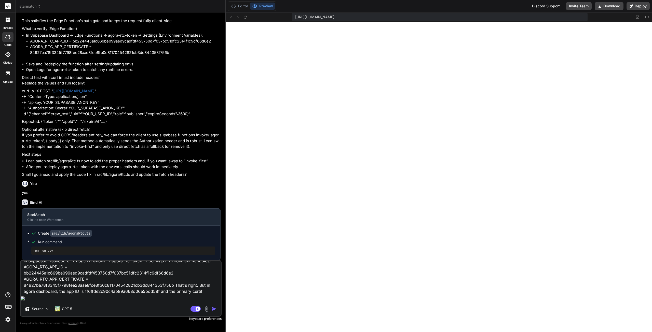
type textarea "x"
type textarea "In Supabase Dashboard → Edge Functions → agora-rtc-token → Settings (Environmen…"
type textarea "x"
type textarea "In Supabase Dashboard → Edge Functions → agora-rtc-token → Settings (Environmen…"
type textarea "x"
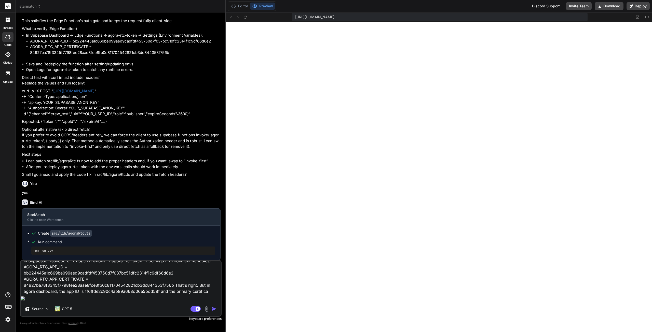
type textarea "In Supabase Dashboard → Edge Functions → agora-rtc-token → Settings (Environmen…"
type textarea "x"
type textarea "In Supabase Dashboard → Edge Functions → agora-rtc-token → Settings (Environmen…"
type textarea "x"
type textarea "In Supabase Dashboard → Edge Functions → agora-rtc-token → Settings (Environmen…"
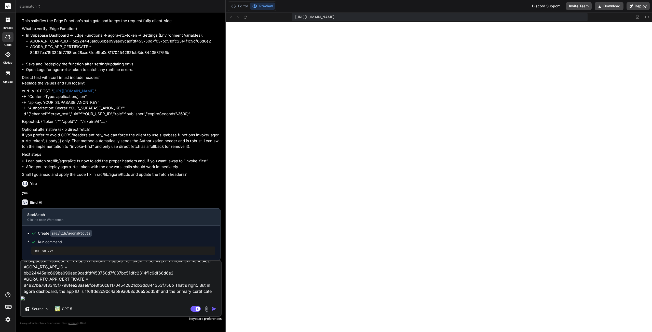
type textarea "x"
type textarea "In Supabase Dashboard → Edge Functions → agora-rtc-token → Settings (Environmen…"
type textarea "x"
type textarea "In Supabase Dashboard → Edge Functions → agora-rtc-token → Settings (Environmen…"
type textarea "x"
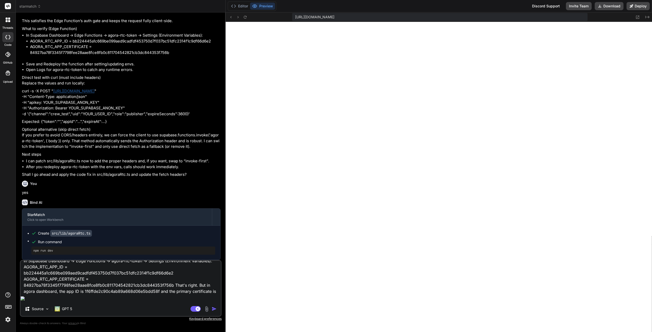
type textarea "In Supabase Dashboard → Edge Functions → agora-rtc-token → Settings (Environmen…"
type textarea "x"
paste textarea "cf0465c6c21d446fafc74a9160bce622"
type textarea "In Supabase Dashboard → Edge Functions → agora-rtc-token → Settings (Environmen…"
type textarea "x"
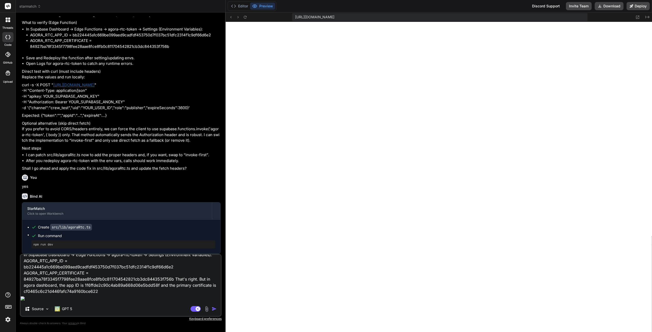
click at [99, 295] on textarea "In Supabase Dashboard → Edge Functions → agora-rtc-token → Settings (Environmen…" at bounding box center [121, 275] width 200 height 40
type textarea "In Supabase Dashboard → Edge Functions → agora-rtc-token → Settings (Environmen…"
type textarea "x"
type textarea "In Supabase Dashboard → Edge Functions → agora-rtc-token → Settings (Environmen…"
type textarea "x"
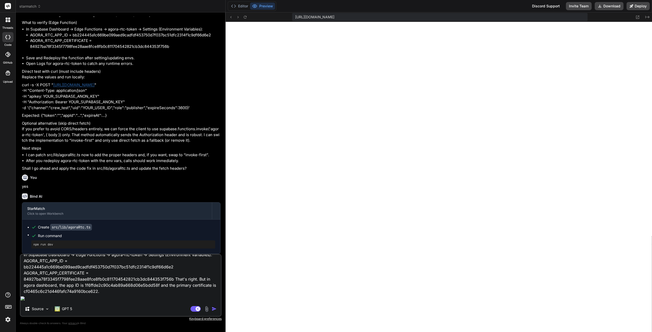
type textarea "In Supabase Dashboard → Edge Functions → agora-rtc-token → Settings (Environmen…"
type textarea "x"
type textarea "In Supabase Dashboard → Edge Functions → agora-rtc-token → Settings (Environmen…"
paste textarea "Chat Service Status AppKey 711406980#1609701 OrgName 711406980 AppName 1609701 …"
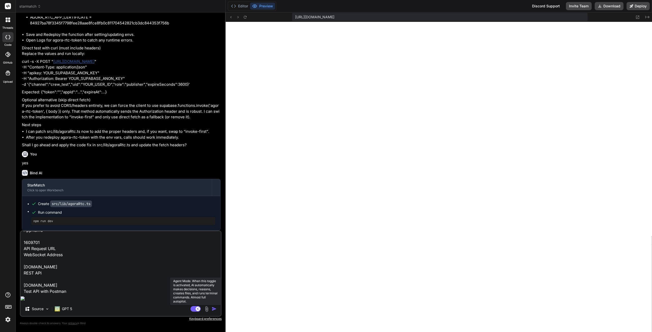
click at [194, 310] on rect at bounding box center [196, 309] width 10 height 6
click at [57, 303] on div "In Supabase Dashboard → Edge Functions → agora-rtc-token → Settings (Environmen…" at bounding box center [121, 274] width 202 height 86
click at [39, 295] on textarea "In Supabase Dashboard → Edge Functions → agora-rtc-token → Settings (Environmen…" at bounding box center [121, 263] width 200 height 63
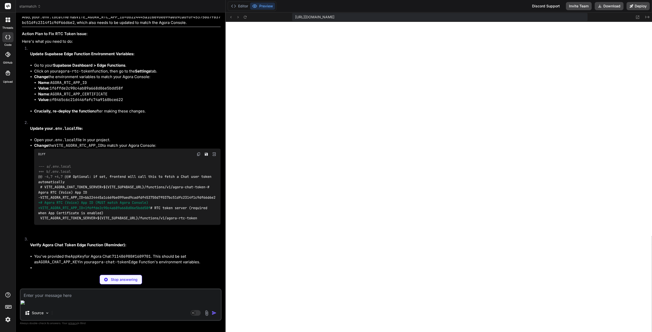
scroll to position [2669, 0]
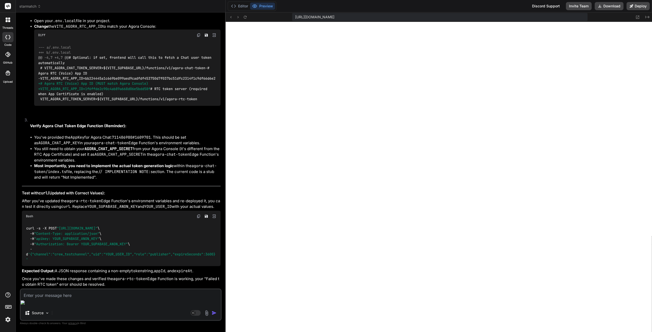
drag, startPoint x: 62, startPoint y: 225, endPoint x: 135, endPoint y: 223, distance: 72.9
drag, startPoint x: 51, startPoint y: 222, endPoint x: 130, endPoint y: 222, distance: 78.7
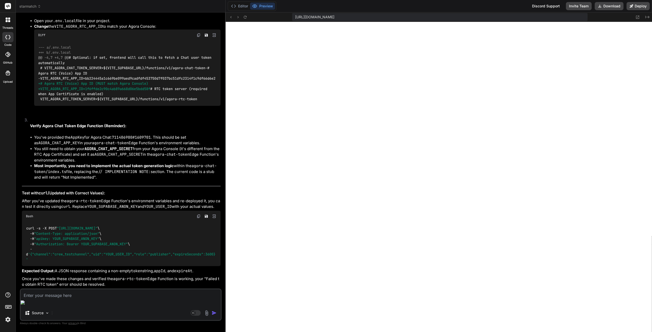
copy code "1f6ffde2c90c4ab89a668d06e5bdd58f"
click at [242, 8] on button "Editor" at bounding box center [239, 6] width 21 height 7
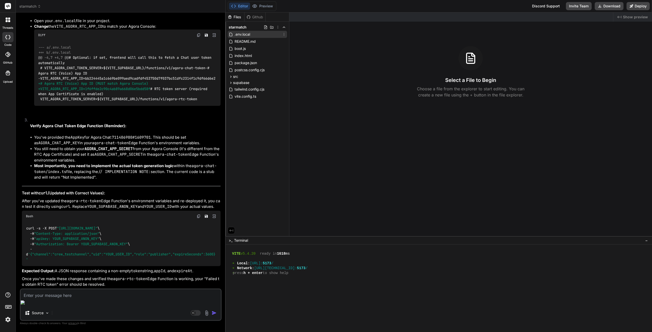
click at [249, 35] on span ".env.local" at bounding box center [242, 34] width 17 height 6
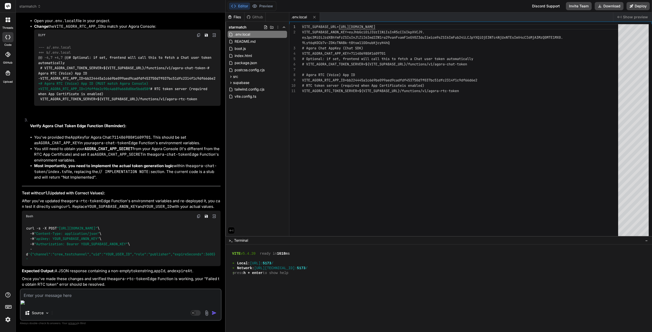
click at [97, 91] on span "+VITE_AGORA_RTC_APP_ID=1f6ffde2c90c4ab89a668d06e5bdd58f" at bounding box center [94, 89] width 112 height 5
copy span "1f6ffde2c90c4ab89a668d06e5bdd58f"
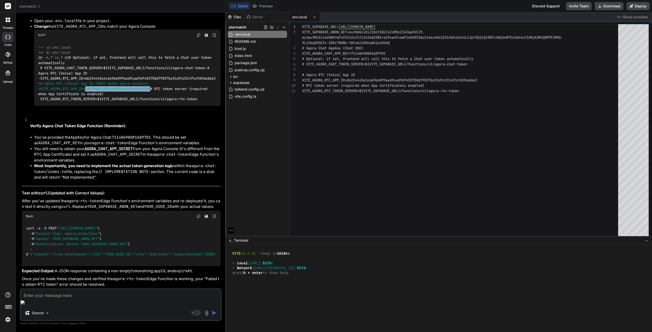
click at [361, 80] on div "VITE_SUPABASE_URL= https://gvemkkoojqojauxetgwn.supabase.co VITE_SUPABASE_ANON_…" at bounding box center [461, 131] width 319 height 215
click at [360, 78] on div "VITE_SUPABASE_URL= https://gvemkkoojqojauxetgwn.supabase.co VITE_SUPABASE_ANON_…" at bounding box center [461, 131] width 319 height 215
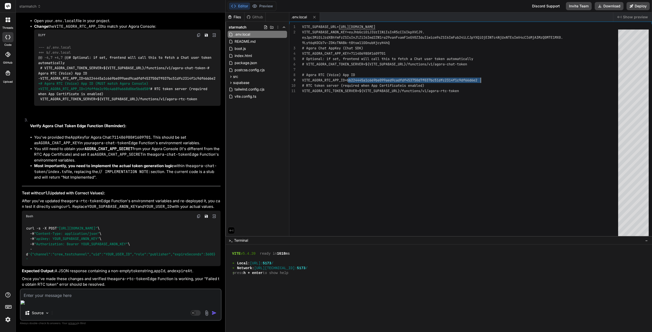
click at [360, 78] on div "VITE_SUPABASE_URL= https://gvemkkoojqojauxetgwn.supabase.co VITE_SUPABASE_ANON_…" at bounding box center [461, 131] width 319 height 215
click at [52, 299] on textarea at bounding box center [121, 294] width 200 height 9
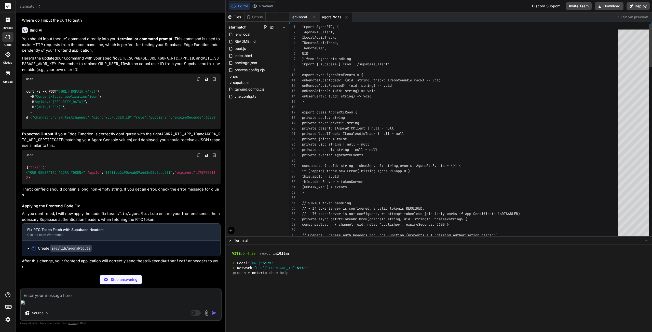
scroll to position [3270, 0]
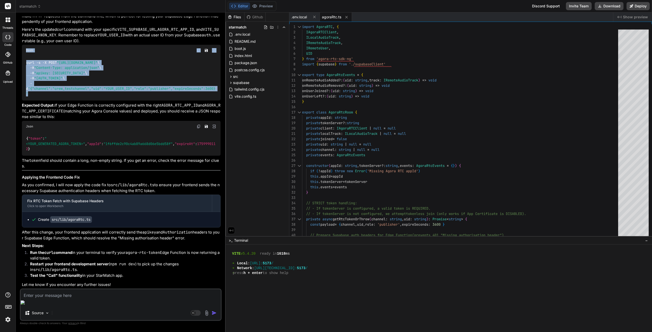
drag, startPoint x: 35, startPoint y: 238, endPoint x: 23, endPoint y: 165, distance: 74.1
click at [23, 101] on div "Bash curl -s -X POST "https://gvemkkoojqojauxetgwn.supabase.co/functions/v1/ago…" at bounding box center [121, 73] width 199 height 56
click at [48, 75] on span ""apikey: eyJhbGciOiJIUzI1NiIsInR5cCI6IkpXVCJ9.eyJpc3MiOiJzdXBhYmFzZSIsInJlZiI6I…" at bounding box center [59, 73] width 51 height 5
drag, startPoint x: 26, startPoint y: 177, endPoint x: 64, endPoint y: 242, distance: 75.5
click at [64, 101] on div "curl -s -X POST "https://gvemkkoojqojauxetgwn.supabase.co/functions/v1/agora-rt…" at bounding box center [121, 78] width 199 height 45
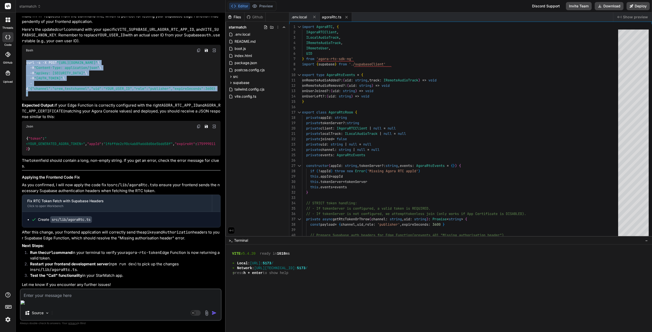
copy code "curl -s -X POST "https://gvemkkoojqojauxetgwn.supabase.co/functions/v1/agora-rt…"
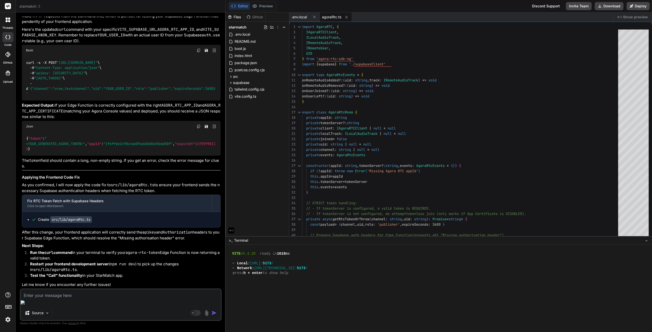
click at [263, 240] on div ">_ Terminal −" at bounding box center [439, 240] width 426 height 8
click at [267, 284] on div at bounding box center [436, 283] width 417 height 5
click at [245, 279] on div "^V" at bounding box center [436, 278] width 417 height 5
click at [61, 75] on span ""apikey: eyJhbGciOiJIUzI1NiIsInR5cCI6IkpXVCJ9.eyJpc3MiOiJzdXBhYmFzZSIsInJlZiI6I…" at bounding box center [59, 73] width 51 height 5
click at [200, 52] on img at bounding box center [199, 50] width 4 height 4
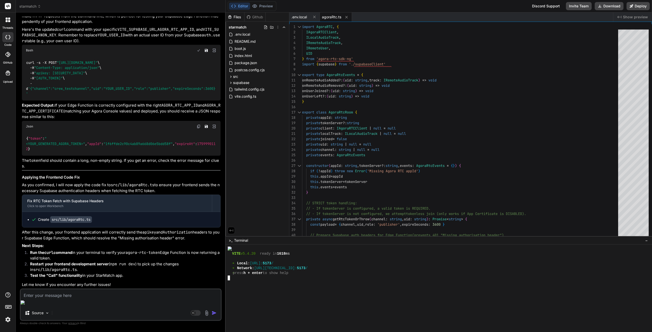
click at [237, 281] on div at bounding box center [436, 283] width 417 height 5
click at [197, 52] on img at bounding box center [199, 50] width 4 height 4
click at [243, 285] on div at bounding box center [436, 283] width 417 height 5
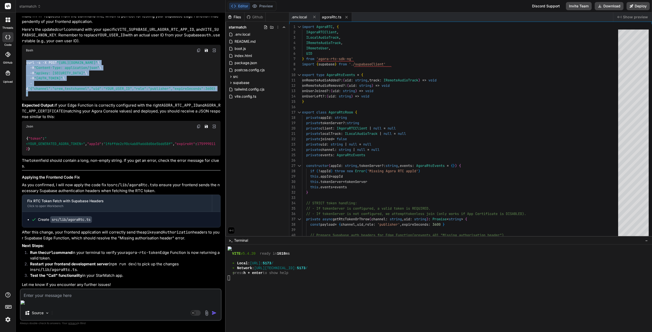
drag, startPoint x: 26, startPoint y: 175, endPoint x: 48, endPoint y: 237, distance: 65.4
click at [48, 101] on div "curl -s -X POST "https://gvemkkoojqojauxetgwn.supabase.co/functions/v1/agora-rt…" at bounding box center [121, 78] width 199 height 45
copy code "curl -s -X POST "https://gvemkkoojqojauxetgwn.supabase.co/functions/v1/agora-rt…"
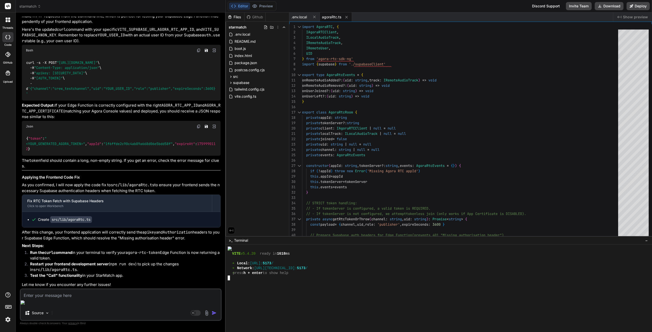
click at [245, 286] on div at bounding box center [436, 288] width 417 height 5
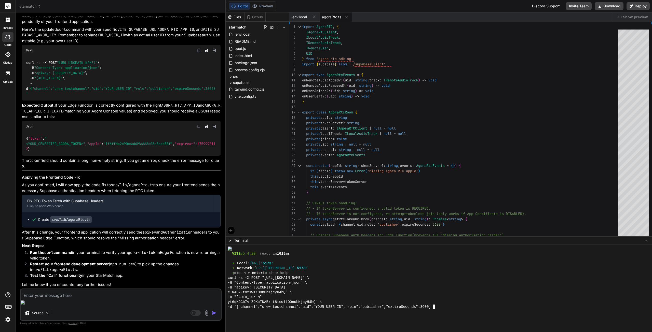
scroll to position [0, 0]
click at [275, 325] on div at bounding box center [436, 326] width 417 height 5
click at [460, 307] on div "-d '{"channel":"crew_testchannel","uid":"YOUR_USER_ID","role":"publisher","expi…" at bounding box center [436, 307] width 417 height 5
click at [214, 53] on img at bounding box center [214, 50] width 5 height 5
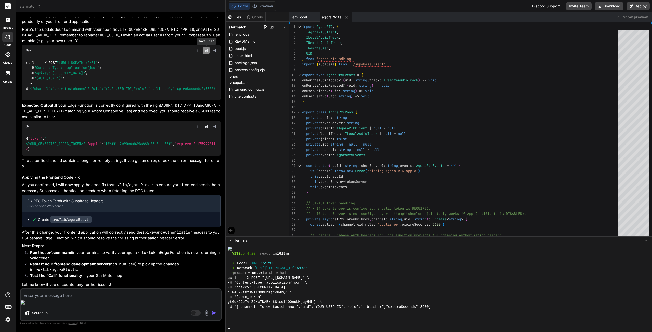
click at [209, 54] on button "Save file" at bounding box center [206, 50] width 7 height 7
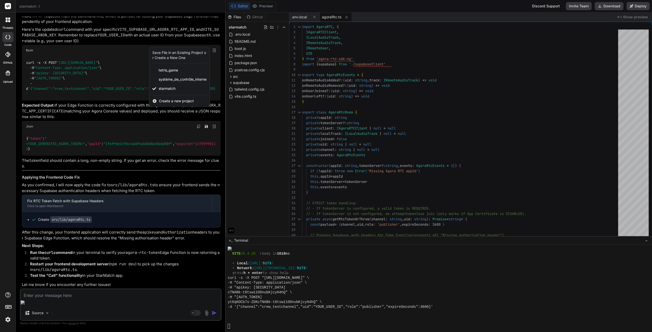
click at [106, 184] on div at bounding box center [326, 166] width 652 height 332
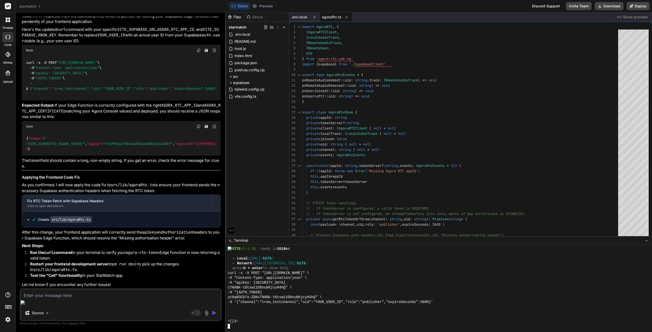
scroll to position [3310, 0]
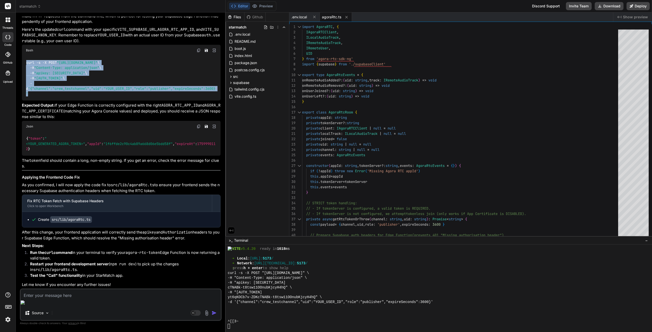
drag, startPoint x: 26, startPoint y: 135, endPoint x: 35, endPoint y: 197, distance: 62.4
click at [35, 101] on div "curl -s -X POST "https://gvemkkoojqojauxetgwn.supabase.co/functions/v1/agora-rt…" at bounding box center [121, 78] width 199 height 45
copy code "curl -s -X POST "https://gvemkkoojqojauxetgwn.supabase.co/functions/v1/agora-rt…"
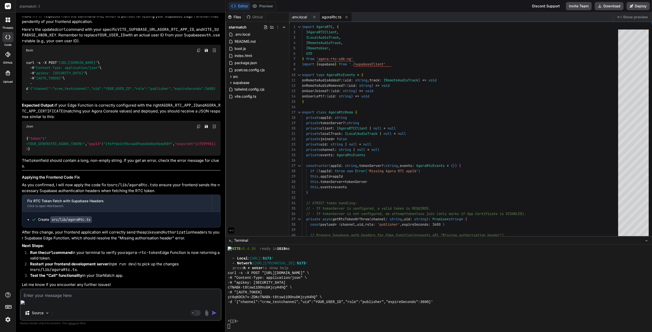
click at [61, 299] on textarea at bounding box center [121, 294] width 200 height 9
paste textarea "curl -s -X POST "https://gvemkkoojqojauxetgwn.supabase.co/functions/v1/agora-rt…"
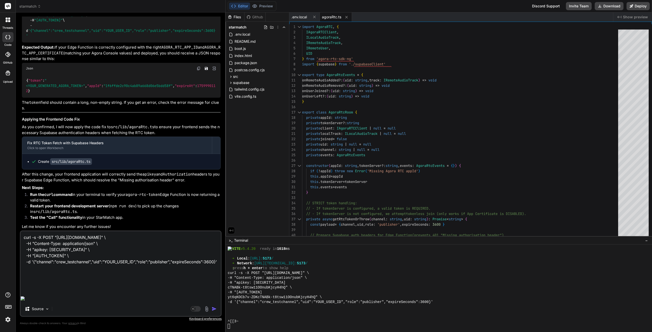
scroll to position [13, 0]
click at [106, 295] on textarea "curl -s -X POST "https://gvemkkoojqojauxetgwn.supabase.co/functions/v1/agora-rt…" at bounding box center [121, 263] width 200 height 63
paste textarea "8436d654-2bb3-4018-aeeb-1db74cd38a90"
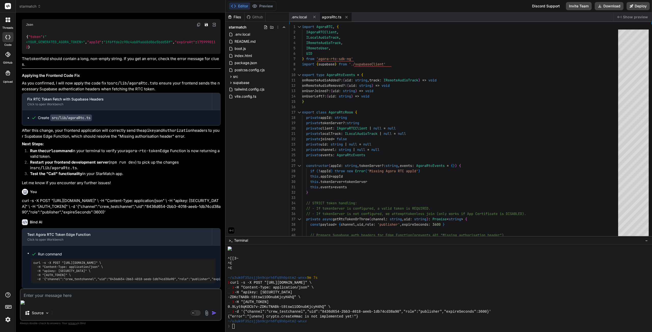
scroll to position [169, 0]
drag, startPoint x: 359, startPoint y: 316, endPoint x: 235, endPoint y: 317, distance: 124.6
click at [228, 317] on div "{"error":"[unenv] crypto.createHmac is not implemented yet!"}" at bounding box center [436, 317] width 417 height 5
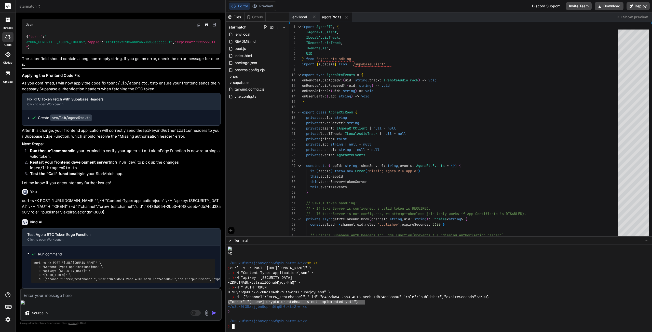
drag, startPoint x: 227, startPoint y: 302, endPoint x: 364, endPoint y: 303, distance: 136.5
click at [364, 303] on div "!!!!!!!!!!!!!!!!!!!!!!!!!!!!!!!! ++++++++++++++++++++++++++++++++ ^C ^C ~/u3uk0…" at bounding box center [439, 289] width 426 height 88
click at [137, 299] on textarea at bounding box center [121, 294] width 200 height 9
paste textarea "{"error":"[unenv] crypto.createHmac is not implemented yet!"}"
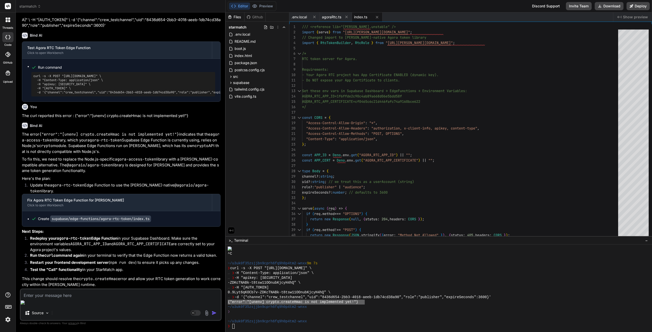
scroll to position [3725, 0]
click at [249, 81] on span "supabase" at bounding box center [241, 82] width 16 height 5
click at [251, 91] on span "edge-functions" at bounding box center [249, 89] width 25 height 5
click at [258, 101] on span "agora-rtc-token" at bounding box center [255, 102] width 27 height 5
click at [258, 111] on span "index.ts" at bounding box center [254, 109] width 14 height 6
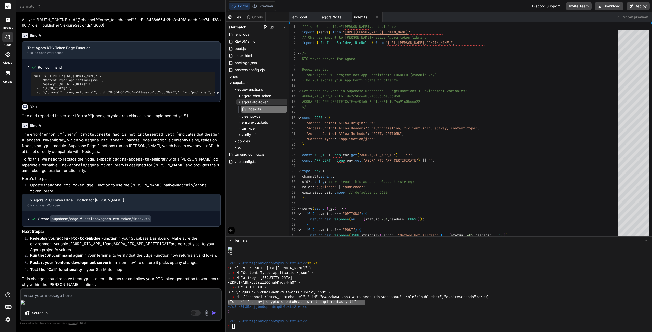
click at [258, 101] on span "agora-rtc-token" at bounding box center [255, 102] width 27 height 5
click at [260, 107] on span "cleanup-call" at bounding box center [252, 108] width 20 height 5
click at [260, 113] on span "index.ts" at bounding box center [254, 115] width 14 height 6
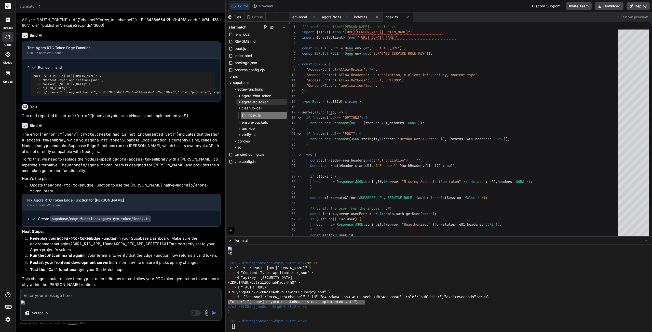
click at [258, 101] on span "agora-rtc-token" at bounding box center [255, 102] width 27 height 5
click at [262, 109] on div "index.ts" at bounding box center [264, 109] width 46 height 7
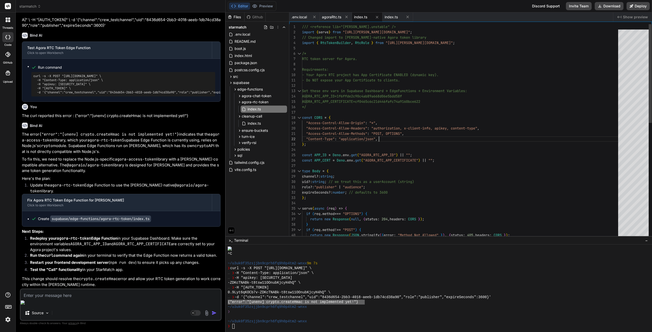
click at [448, 137] on div "/// <reference lib="deno.unstable" /> import { serve } from "https://deno.land/…" at bounding box center [461, 256] width 319 height 465
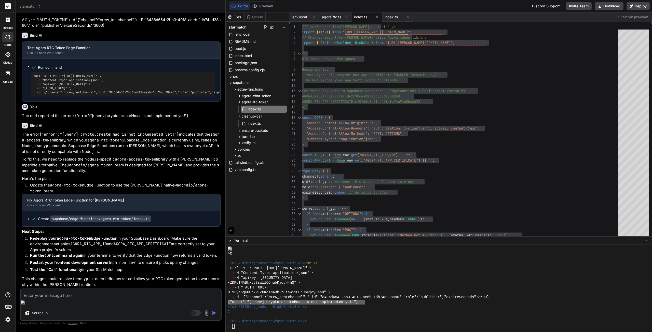
click at [136, 299] on textarea at bounding box center [121, 294] width 200 height 9
paste textarea "Failed to deploy edge function: failed to create the graph Caused by: Module no…"
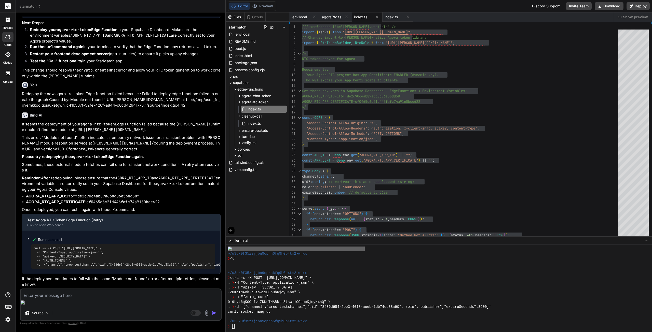
scroll to position [3934, 0]
click at [99, 299] on textarea at bounding box center [121, 294] width 200 height 9
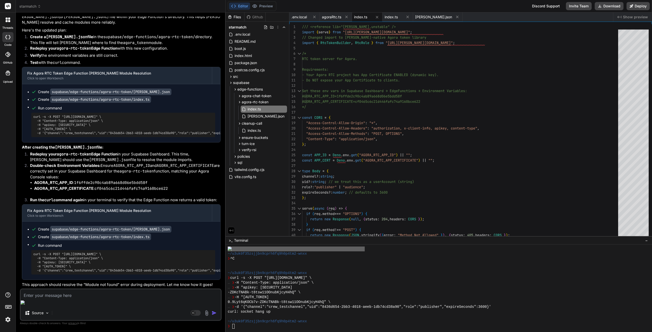
scroll to position [4267, 0]
click at [256, 114] on span "[PERSON_NAME].json" at bounding box center [266, 116] width 38 height 6
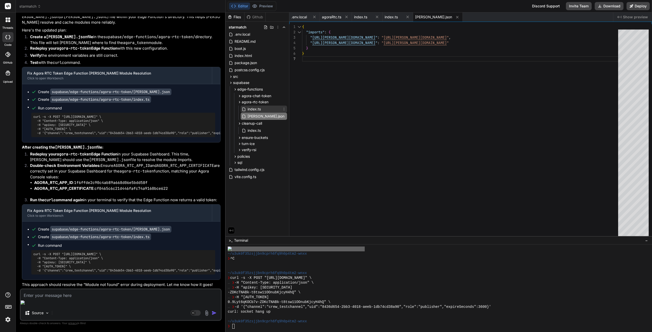
click at [257, 109] on span "index.ts" at bounding box center [254, 109] width 14 height 6
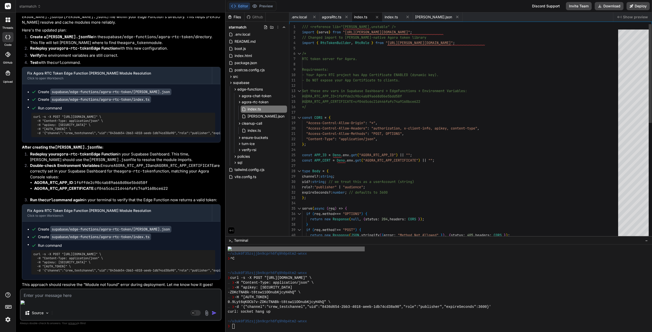
click at [389, 131] on div "/// <reference lib="deno.unstable" /> import { serve } from " https://deno.land…" at bounding box center [461, 256] width 319 height 465
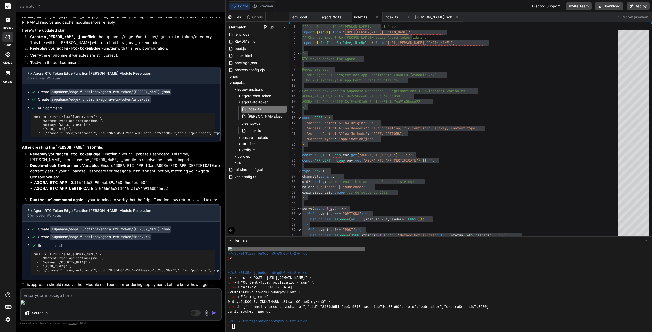
click at [73, 299] on textarea at bounding box center [121, 294] width 200 height 9
paste textarea "Failed to deploy edge function: failed to create the graph Caused by: Module no…"
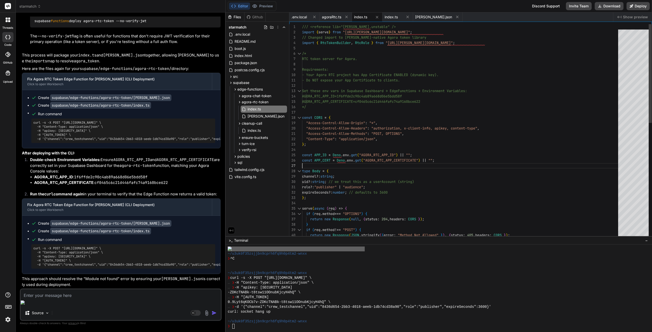
click at [469, 162] on div "/// <reference lib="deno.unstable" /> import { serve } from " https://deno.land…" at bounding box center [461, 256] width 319 height 465
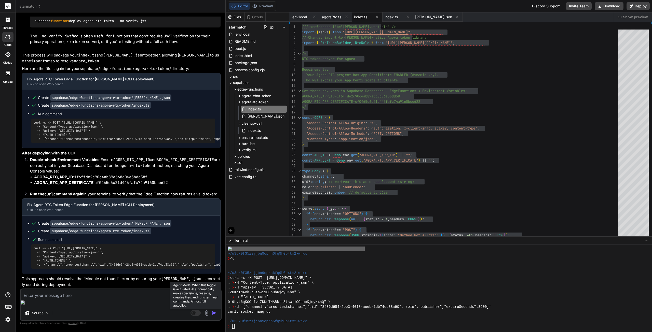
click at [200, 314] on rect at bounding box center [196, 314] width 10 height 6
click at [72, 299] on textarea at bounding box center [121, 294] width 200 height 9
click at [73, 299] on textarea at bounding box center [121, 294] width 200 height 9
click at [115, 299] on textarea "I'm still getting the error. The code you gave" at bounding box center [121, 294] width 200 height 9
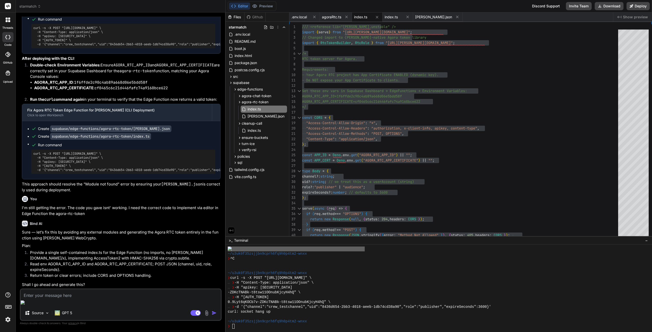
scroll to position [4995, 0]
click at [64, 299] on textarea at bounding box center [121, 294] width 200 height 9
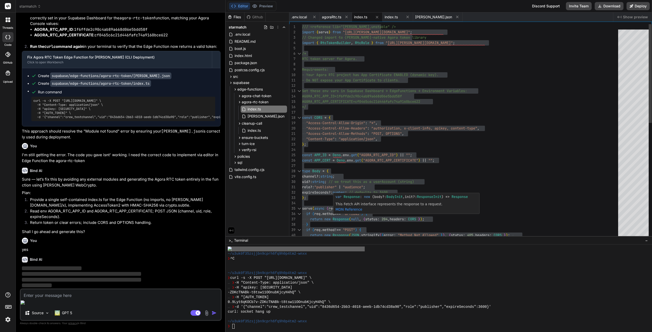
click at [314, 211] on div "/// <reference lib="deno.unstable" /> import { serve } from " https://deno.land…" at bounding box center [461, 256] width 319 height 465
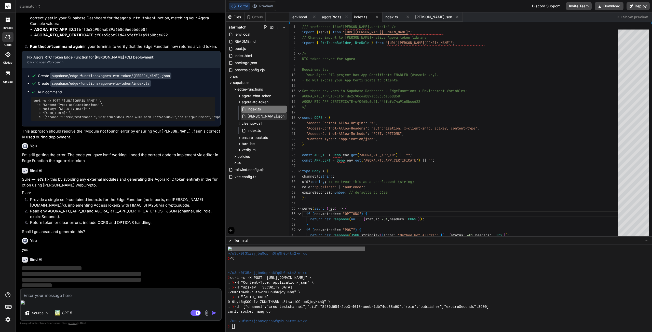
click at [261, 114] on span "[PERSON_NAME].json" at bounding box center [266, 116] width 38 height 6
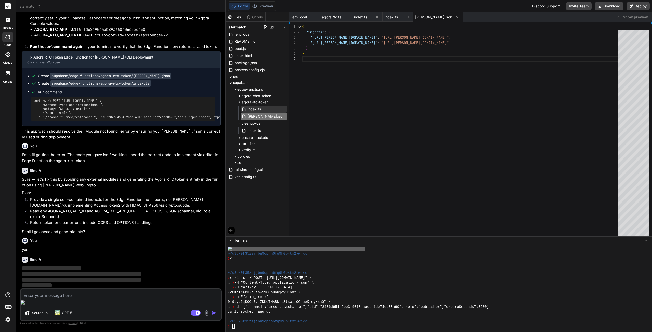
click at [260, 109] on span "index.ts" at bounding box center [254, 109] width 14 height 6
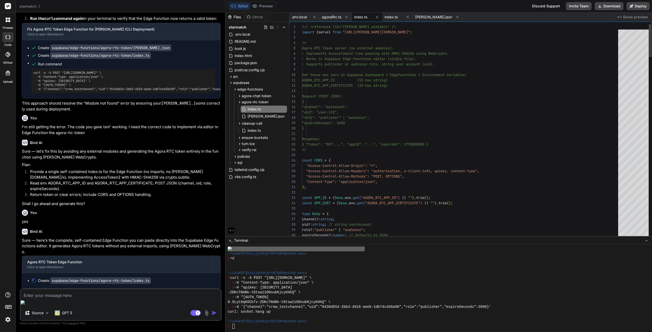
scroll to position [5070, 0]
click at [264, 120] on div "[PERSON_NAME].json" at bounding box center [264, 116] width 46 height 7
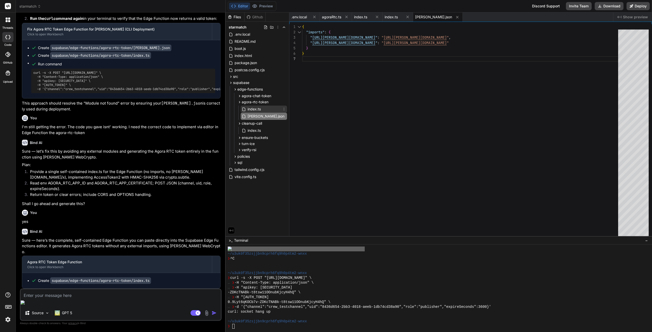
click at [263, 110] on div "index.ts" at bounding box center [264, 109] width 46 height 7
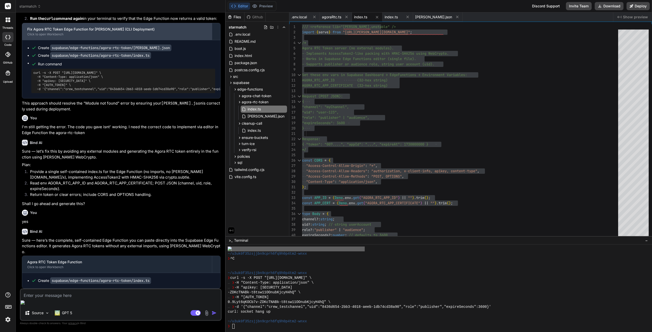
scroll to position [4917, 0]
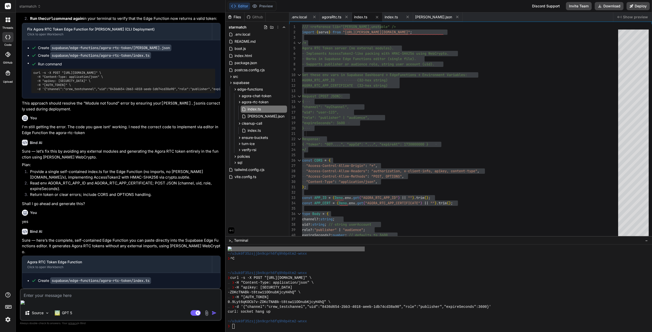
drag, startPoint x: 33, startPoint y: 238, endPoint x: 219, endPoint y: 257, distance: 186.4
click at [215, 93] on div "curl -s -X POST "[URL][DOMAIN_NAME]" \ -H "Content-Type: application/json" \ -H…" at bounding box center [123, 81] width 184 height 24
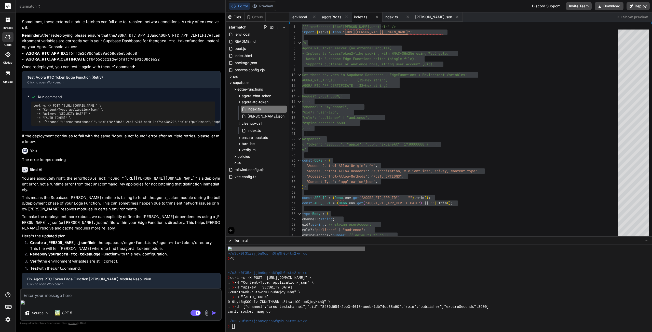
scroll to position [3593, 0]
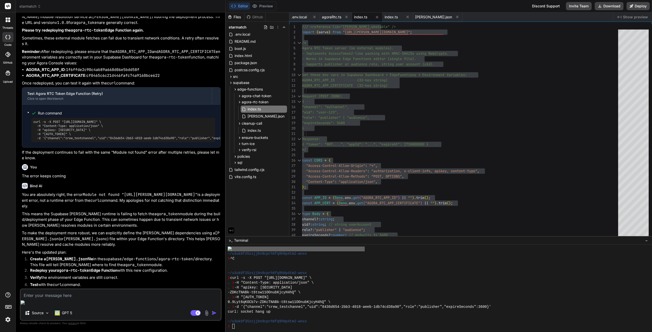
drag, startPoint x: 22, startPoint y: 128, endPoint x: 97, endPoint y: 167, distance: 84.3
copy p "curl -s -X POST "[URL][DOMAIN_NAME]" \ -H "Content-Type: application/json" \ -H…"
click at [86, 306] on div "Source GPT 5 Agent Mode. When this toggle is activated, AI automatically makes …" at bounding box center [121, 305] width 202 height 32
click at [86, 299] on textarea at bounding box center [121, 294] width 200 height 9
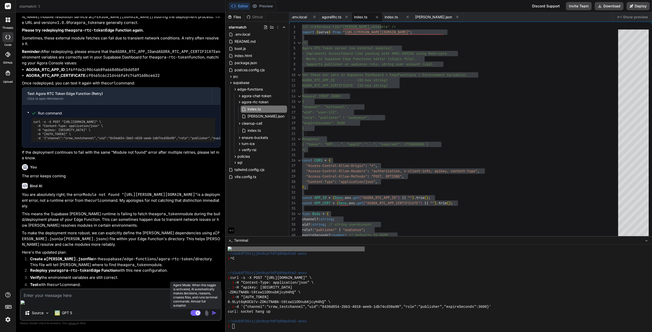
click at [192, 311] on rect at bounding box center [196, 314] width 10 height 6
click at [105, 299] on textarea at bounding box center [121, 294] width 200 height 9
paste textarea "curl -s -X POST "[URL][DOMAIN_NAME]" \ -H "Content-Type: application/json" \ -H…"
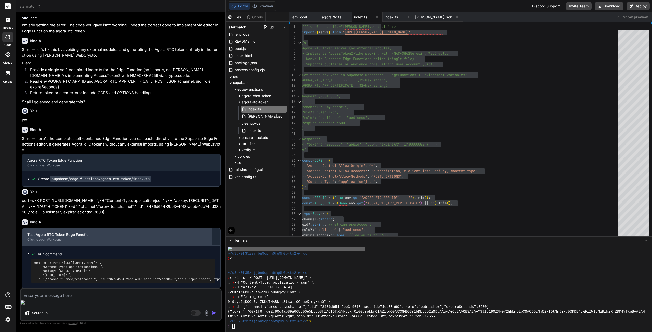
scroll to position [5201, 0]
click at [631, 4] on button "Deploy" at bounding box center [638, 6] width 23 height 8
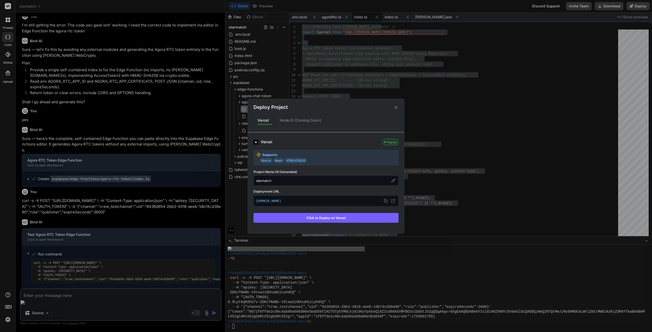
click at [308, 219] on button "Click to Deploy on Vercel" at bounding box center [325, 218] width 145 height 10
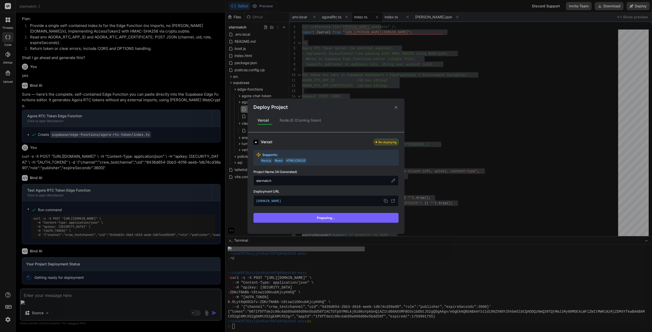
scroll to position [5245, 0]
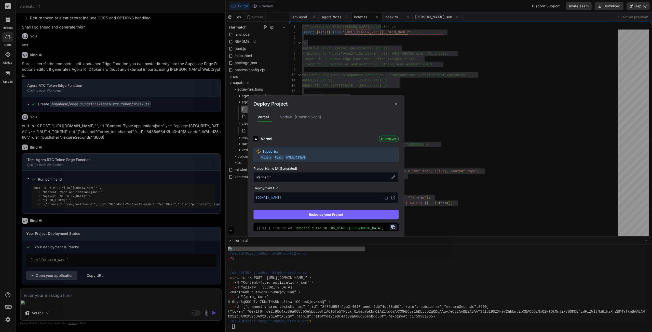
click at [397, 103] on icon at bounding box center [396, 104] width 5 height 5
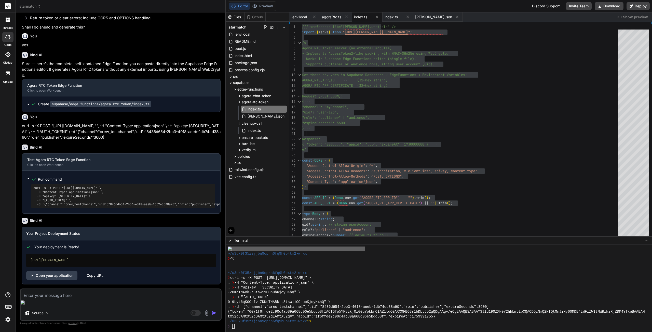
scroll to position [5276, 0]
click at [131, 306] on div "Source Agent Mode. When this toggle is activated, AI automatically makes decisi…" at bounding box center [121, 305] width 202 height 32
click at [126, 299] on textarea at bounding box center [121, 294] width 200 height 9
paste textarea "AgoraRTCError UNEXPECTED_RESPONSE: invalid appid"
click at [193, 314] on rect at bounding box center [193, 313] width 5 height 5
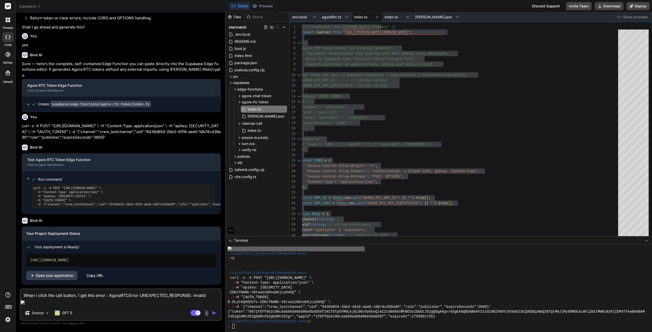
click at [170, 299] on textarea "When I click the call button, I get this error : AgoraRTCError UNEXPECTED_RESPO…" at bounding box center [121, 294] width 200 height 9
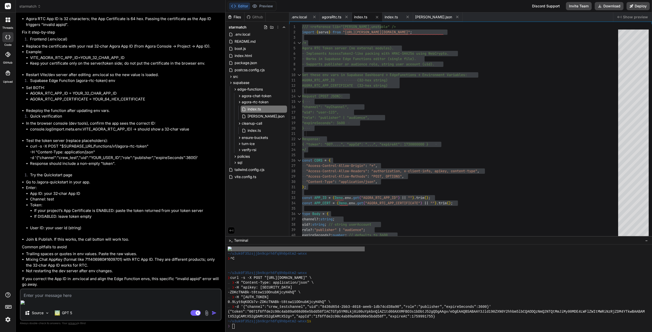
scroll to position [5562, 0]
click at [195, 313] on rect at bounding box center [196, 314] width 10 height 6
click at [299, 16] on span ".env.local" at bounding box center [299, 17] width 16 height 5
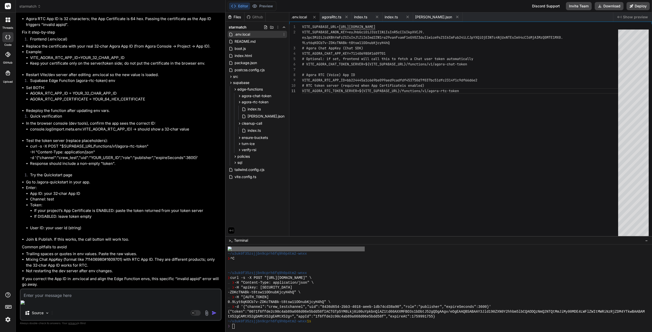
click at [251, 36] on span ".env.local" at bounding box center [242, 34] width 17 height 6
drag, startPoint x: 348, startPoint y: 81, endPoint x: 377, endPoint y: 77, distance: 29.0
click at [385, 77] on div "VITE_SUPABASE_URL= https://gvemkkoojqojauxetgwn.supabase.co VITE_SUPABASE_ANON_…" at bounding box center [461, 131] width 319 height 215
click at [357, 82] on div "VITE_SUPABASE_URL= https://gvemkkoojqojauxetgwn.supabase.co VITE_SUPABASE_ANON_…" at bounding box center [461, 131] width 319 height 215
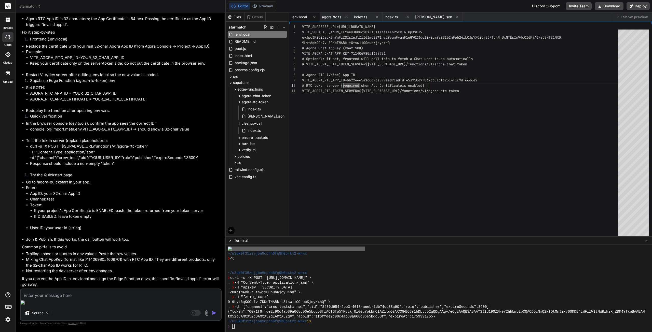
click at [356, 79] on div "VITE_SUPABASE_URL= https://gvemkkoojqojauxetgwn.supabase.co VITE_SUPABASE_ANON_…" at bounding box center [461, 131] width 319 height 215
click at [634, 7] on button "Deploy" at bounding box center [638, 6] width 23 height 8
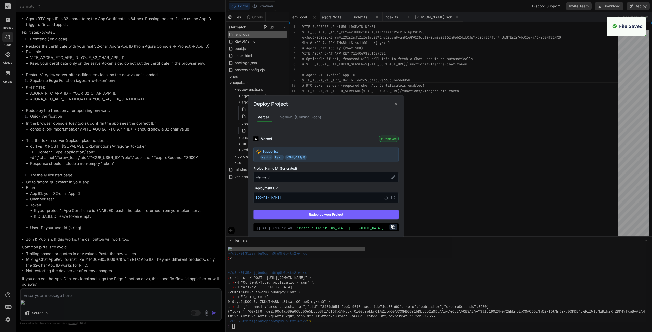
click at [358, 217] on button "Redeploy your Project" at bounding box center [325, 215] width 145 height 10
drag, startPoint x: 396, startPoint y: 104, endPoint x: 392, endPoint y: 107, distance: 5.0
click at [396, 104] on icon at bounding box center [396, 104] width 5 height 5
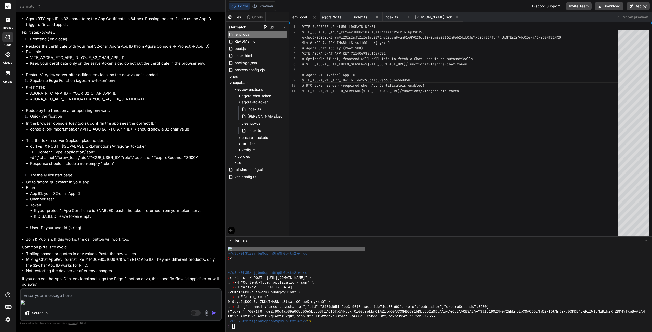
scroll to position [5638, 0]
click at [195, 314] on rect at bounding box center [193, 313] width 5 height 5
click at [84, 299] on textarea at bounding box center [121, 294] width 200 height 9
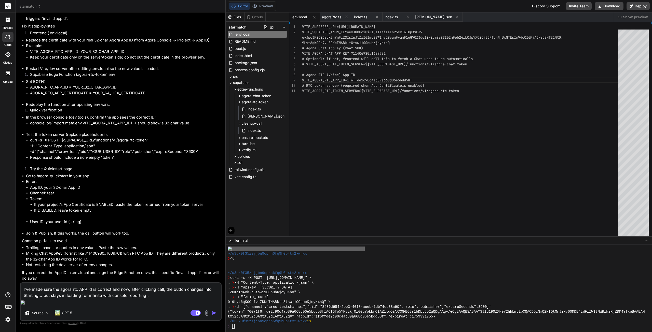
paste textarea "Failed to load resource: the server responded with a status of 404 ()Understand…"
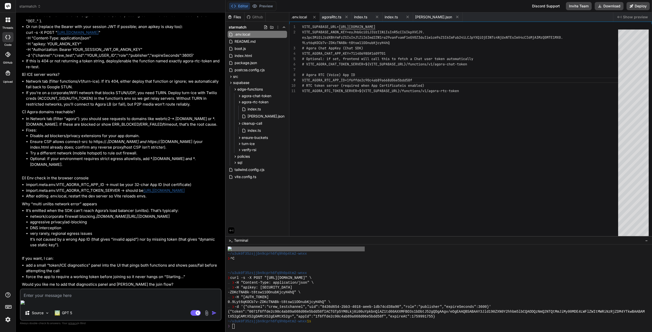
scroll to position [6203, 0]
drag, startPoint x: 107, startPoint y: 303, endPoint x: 148, endPoint y: 272, distance: 50.8
click at [107, 299] on textarea at bounding box center [121, 294] width 200 height 9
click at [143, 193] on link "[URL][DOMAIN_NAME]" at bounding box center [163, 190] width 41 height 5
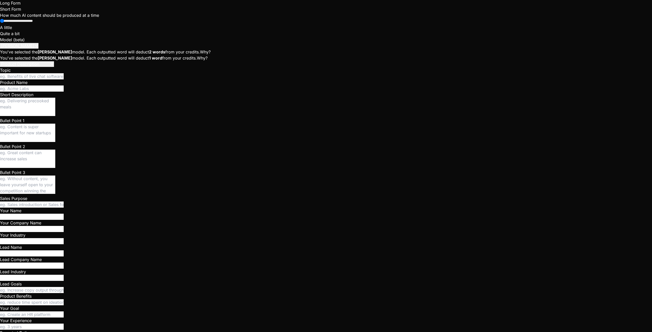
scroll to position [822, 0]
drag, startPoint x: 26, startPoint y: 145, endPoint x: 195, endPoint y: 189, distance: 174.4
copy li "curl -s -X POST " [URL][DOMAIN_NAME] " -H "Content-Type: application/json" -H "…"
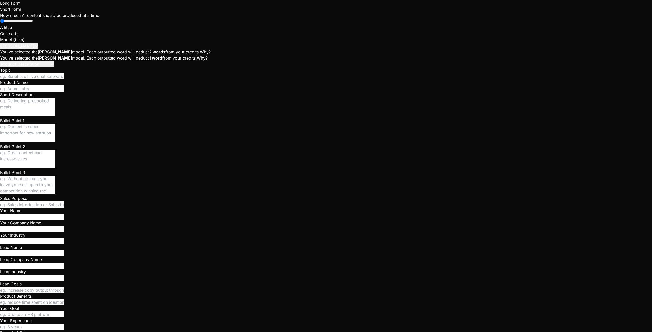
paste textarea "curl -s -X POST "[URL][DOMAIN_NAME]" -H "Content-Type: application/json" -H "ap…"
type textarea "x"
type textarea "curl -s -X POST "[URL][DOMAIN_NAME]" -H "Content-Type: application/json" -H "ap…"
type textarea "x"
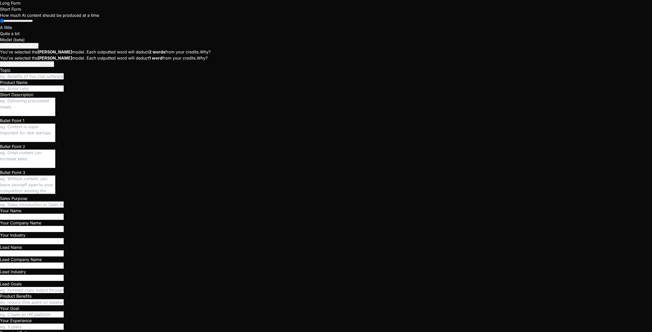
type textarea "curl -s -X POST "[URL][DOMAIN_NAME]" -H "Content-Type: application/json" -H "ap…"
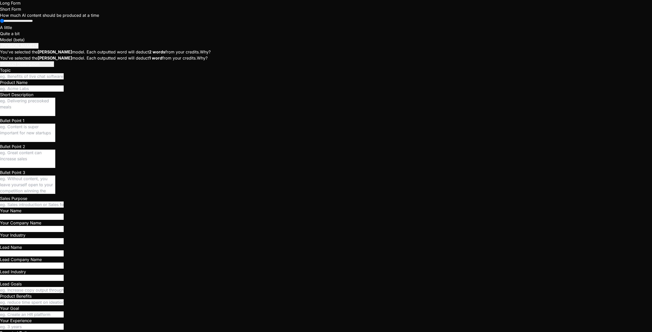
type textarea "x"
type textarea "VITE_SUPABASE_URL=[URL][DOMAIN_NAME] VITE_SUPABASE_ANON_KEY=[SECURITY_DATA] # A…"
drag, startPoint x: 350, startPoint y: 31, endPoint x: 366, endPoint y: 37, distance: 17.7
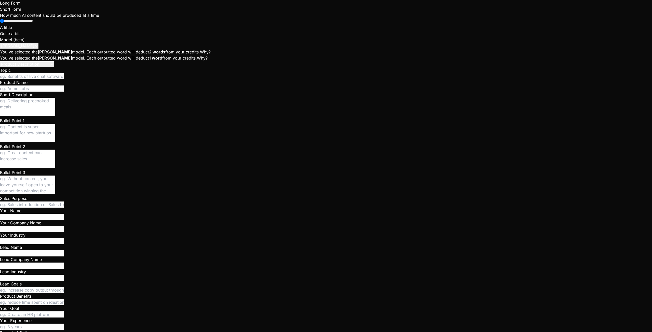
drag, startPoint x: 350, startPoint y: 32, endPoint x: 353, endPoint y: 33, distance: 2.9
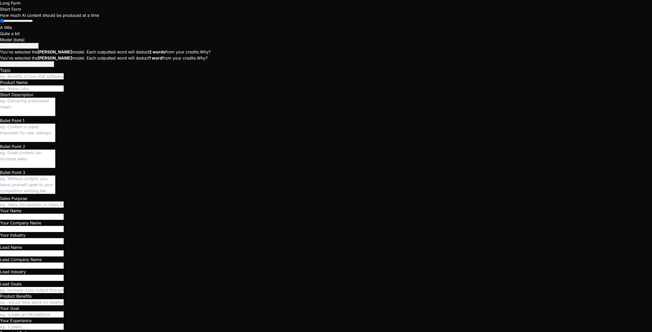
paste textarea "eyJpc3MiOiJzdXBhYmFzZSIsInJlZiI6Imd2ZW1ra29vanFvamF1eGV0Z3duIiwicm9sZSI6ImFub24…"
type textarea "x"
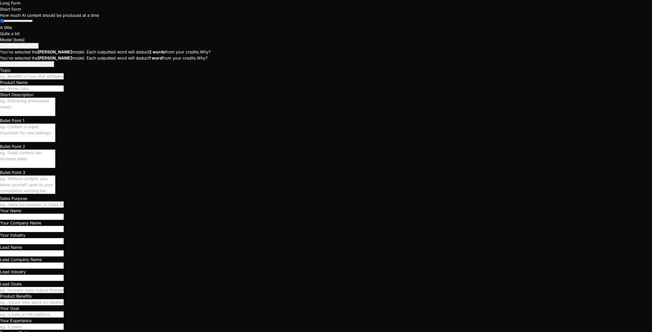
type textarea "curl -s -X POST "[URL][DOMAIN_NAME]" -H "Content-Type: application/json" -H "ap…"
paste textarea "eyJpc3MiOiJzdXBhYmFzZSIsInJlZiI6Imd2ZW1ra29vanFvamF1eGV0Z3duIiwicm9sZSI6ImFub24…"
type textarea "x"
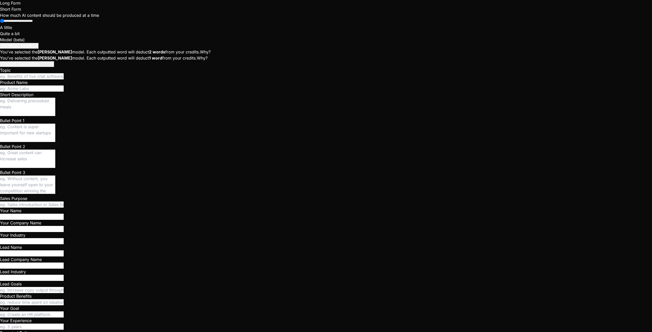
scroll to position [108, 0]
type textarea "curl -s -X POST "[URL][DOMAIN_NAME]" -H "Content-Type: application/json" -H "ap…"
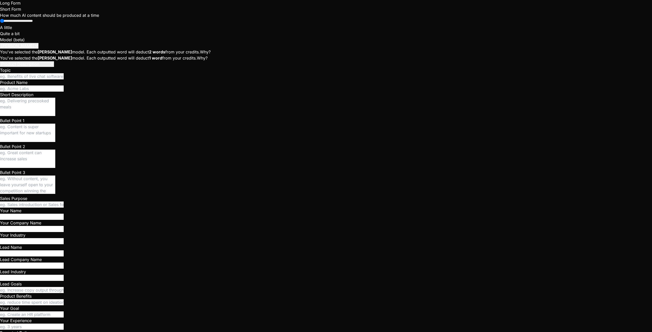
copy pre "8436d654-2bb3-4018-aeeb-1db74cd38a90"
paste textarea "8436d654-2bb3-4018-aeeb-1db74cd38a90"
type textarea "x"
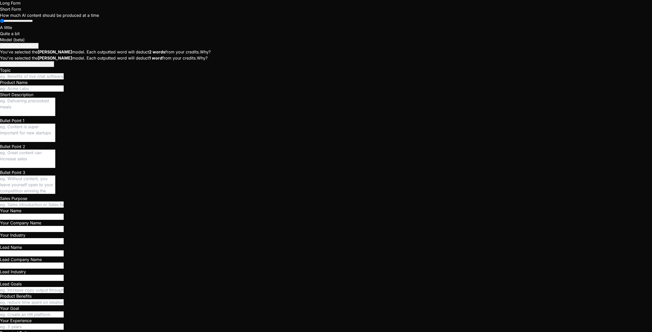
type textarea "curl -s -X POST "[URL][DOMAIN_NAME]" -H "Content-Type: application/json" -H "ap…"
type textarea "x"
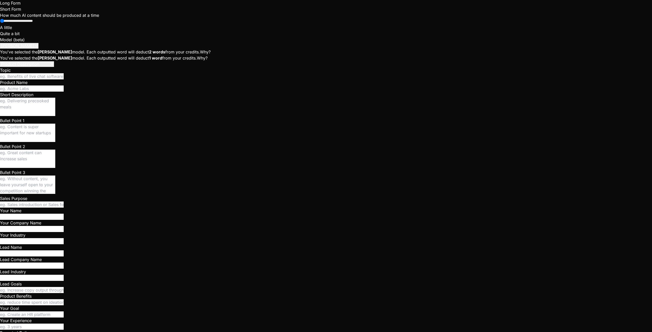
scroll to position [1263, 0]
